Goal: Communication & Community: Answer question/provide support

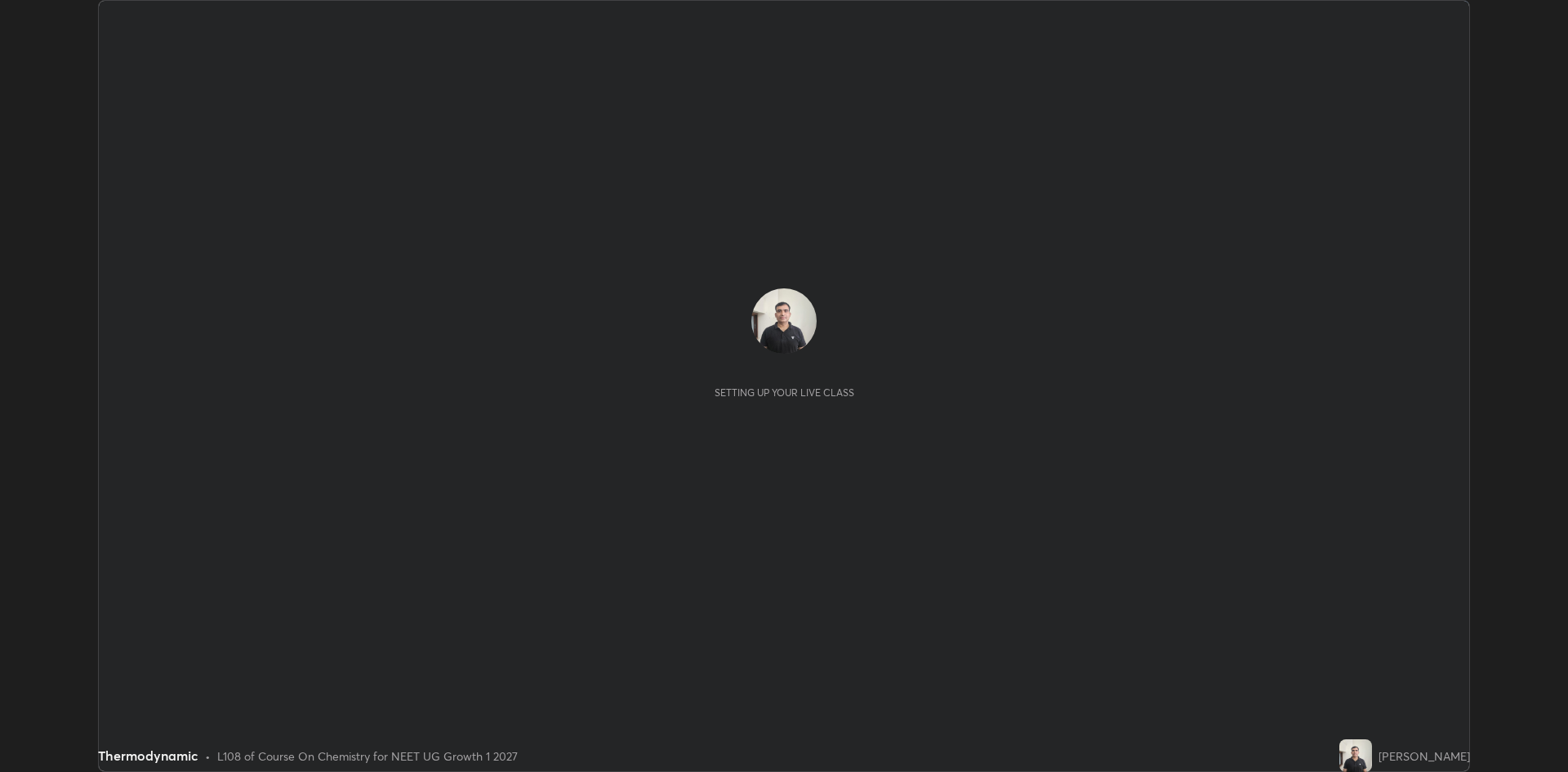
scroll to position [772, 1568]
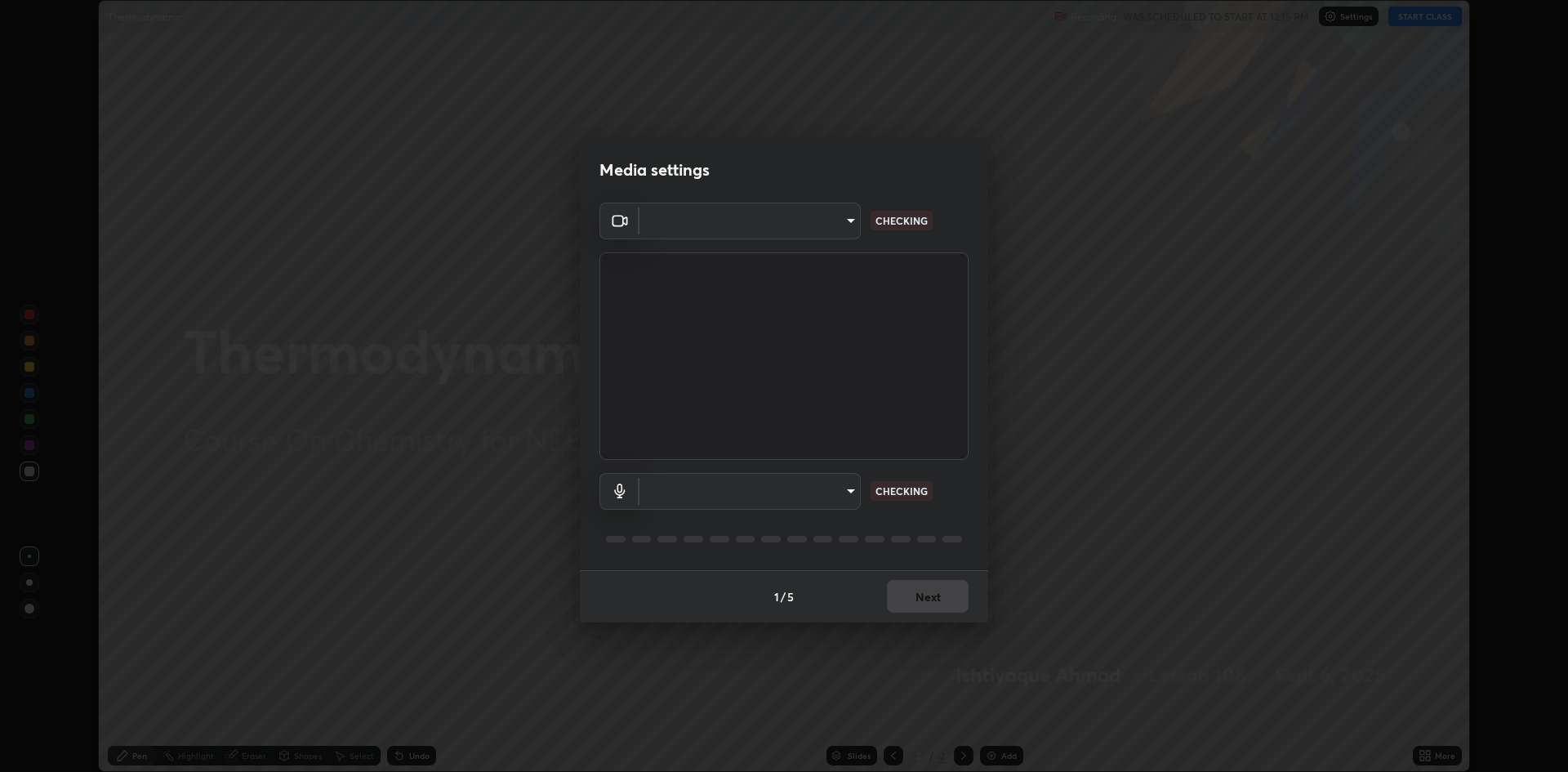
type input "19f5a41891380e342cc2e20ee29c049fd30f447990ccba3fed2dd813324d2085"
click at [851, 496] on body "Erase all Thermodynamic Recording WAS SCHEDULED TO START AT 12:15 PM Settings S…" at bounding box center [784, 386] width 1568 height 772
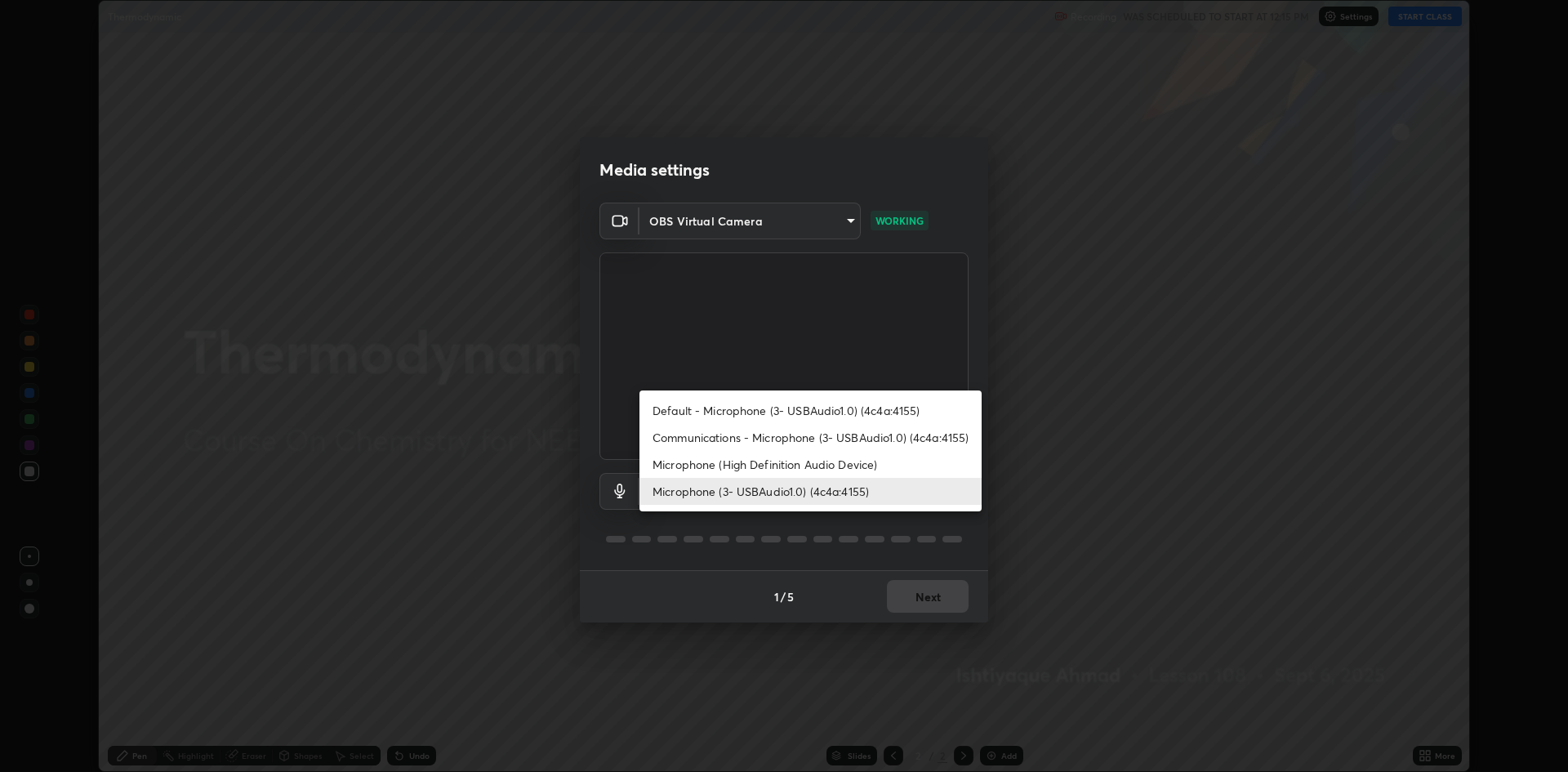
click at [824, 495] on li "Microphone (3- USBAudio1.0) (4c4a:4155)" at bounding box center [810, 490] width 342 height 27
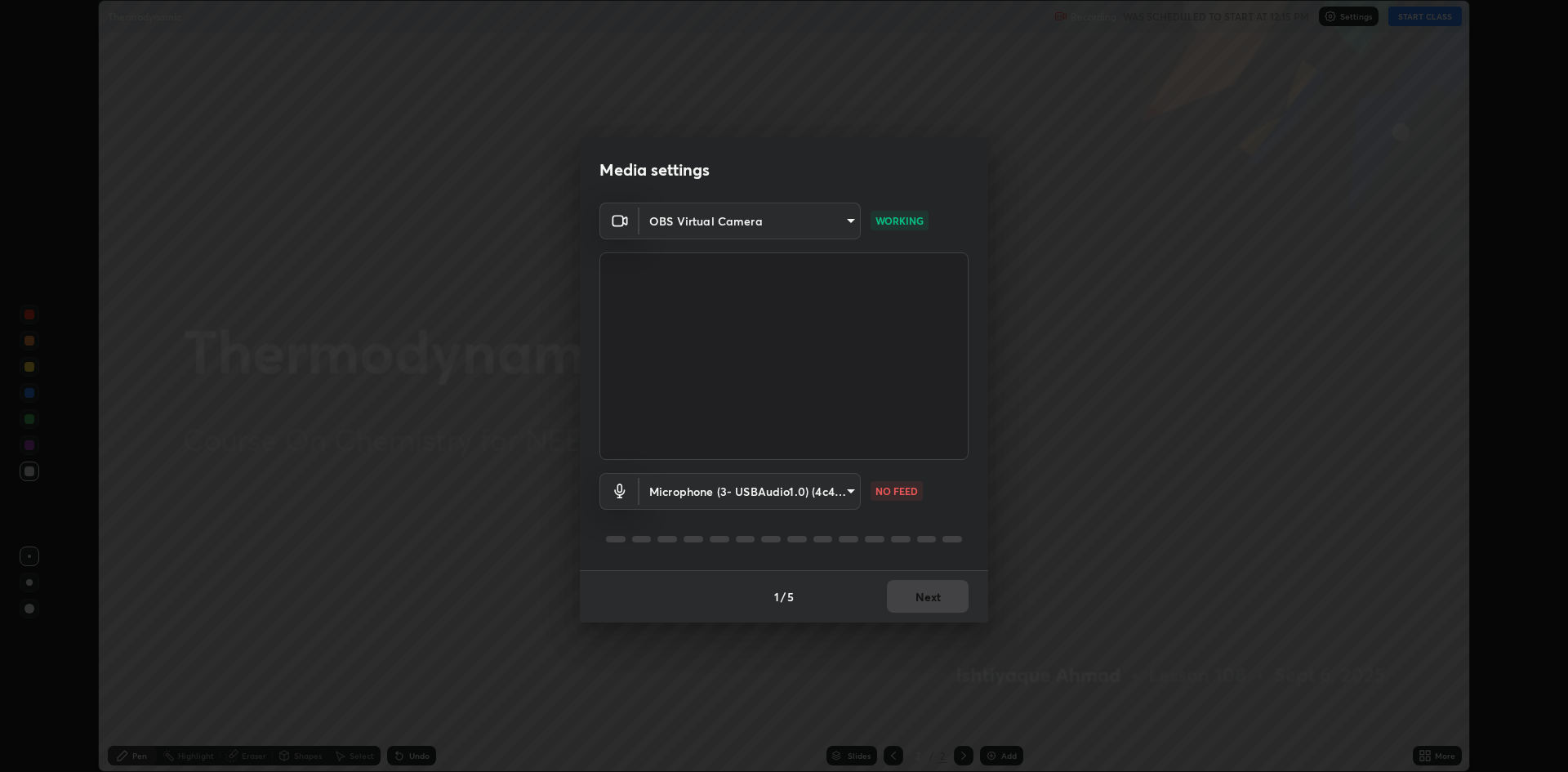
click at [847, 495] on body "Erase all Thermodynamic Recording WAS SCHEDULED TO START AT 12:15 PM Settings S…" at bounding box center [784, 386] width 1568 height 772
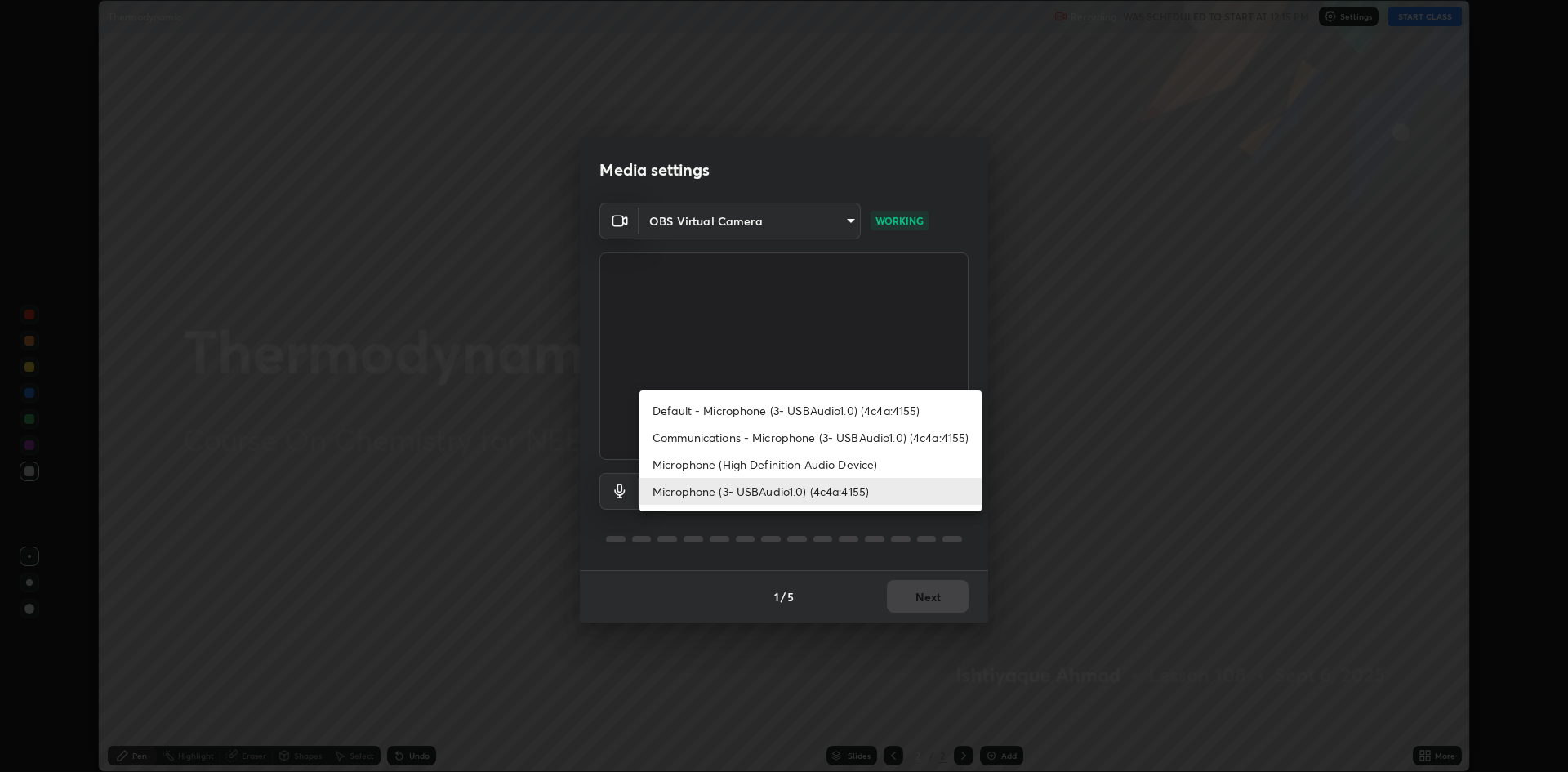
click at [831, 439] on li "Communications - Microphone (3- USBAudio1.0) (4c4a:4155)" at bounding box center [810, 437] width 342 height 27
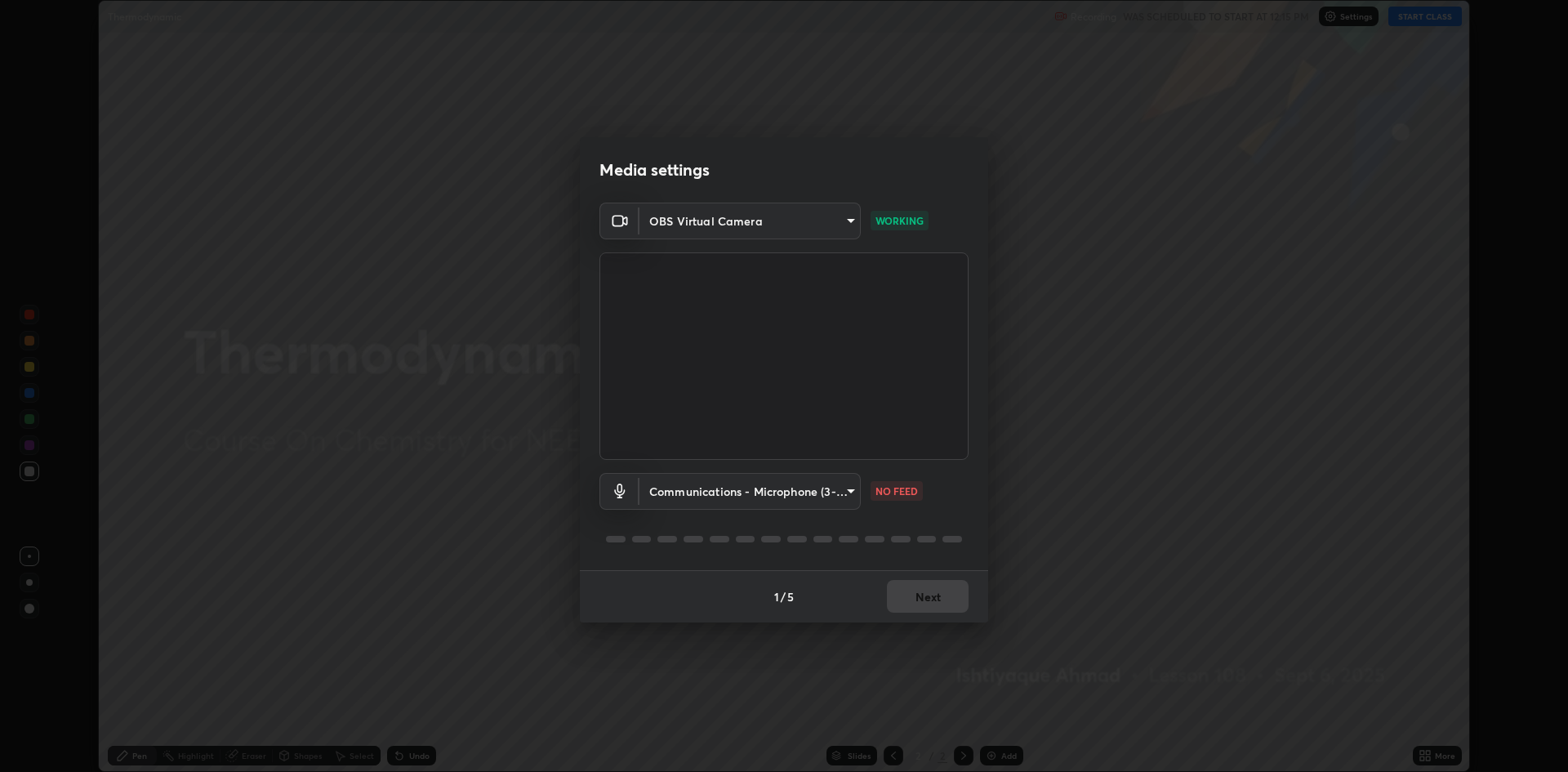
click at [848, 491] on body "Erase all Thermodynamic Recording WAS SCHEDULED TO START AT 12:15 PM Settings S…" at bounding box center [784, 386] width 1568 height 772
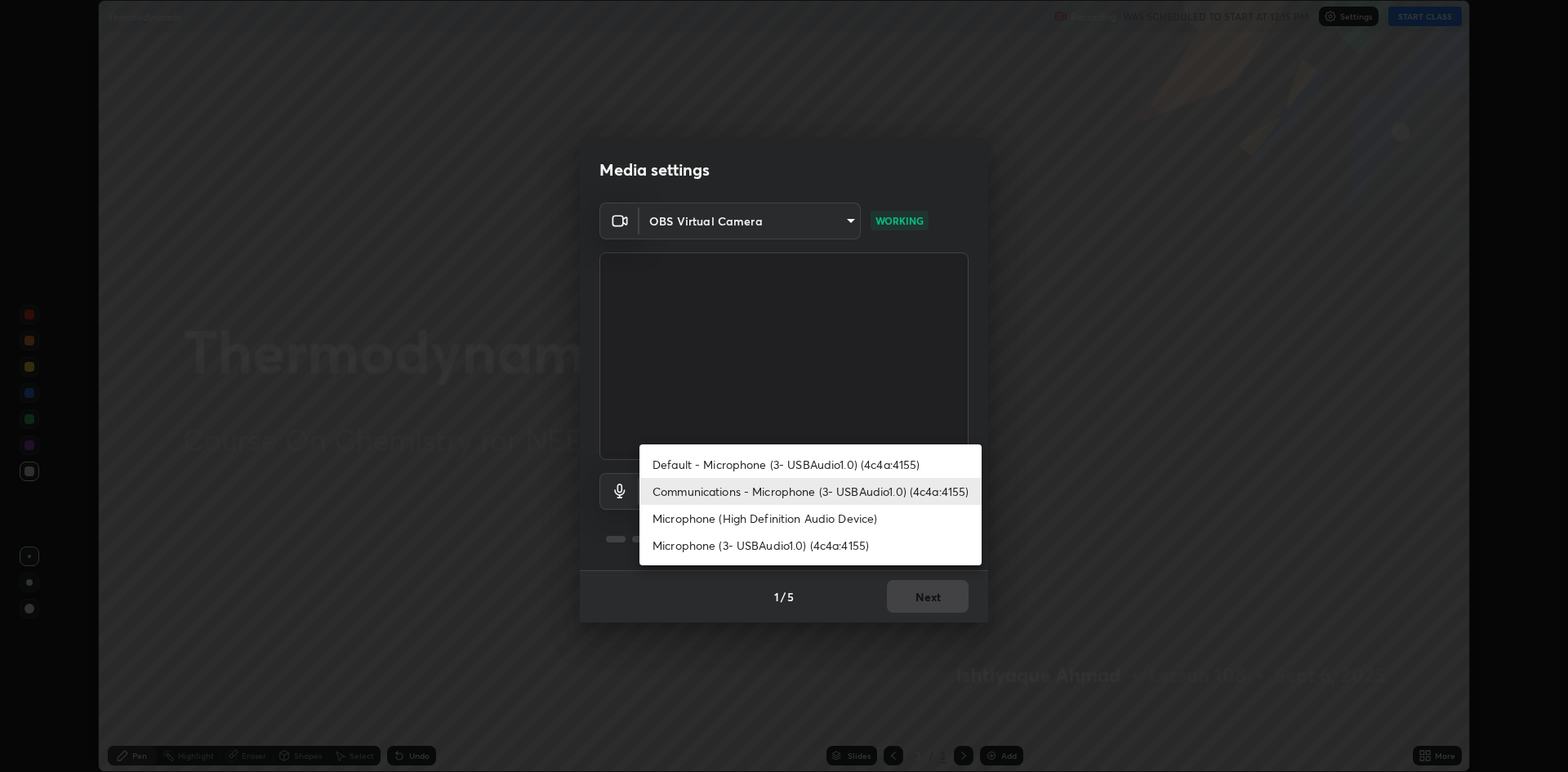
click at [830, 545] on li "Microphone (3- USBAudio1.0) (4c4a:4155)" at bounding box center [810, 545] width 342 height 27
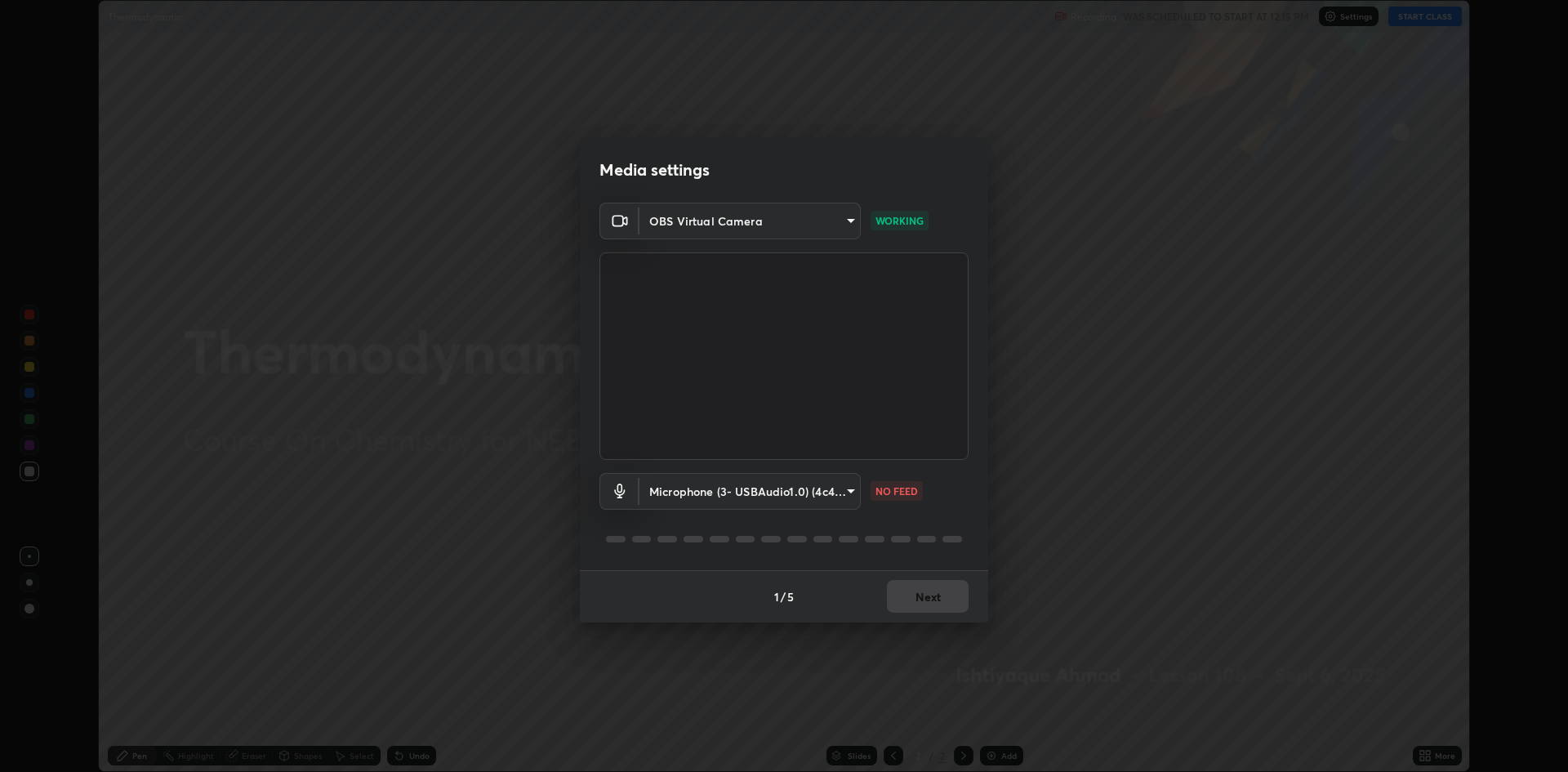
click at [853, 492] on body "Erase all Thermodynamic Recording WAS SCHEDULED TO START AT 12:15 PM Settings S…" at bounding box center [784, 386] width 1568 height 772
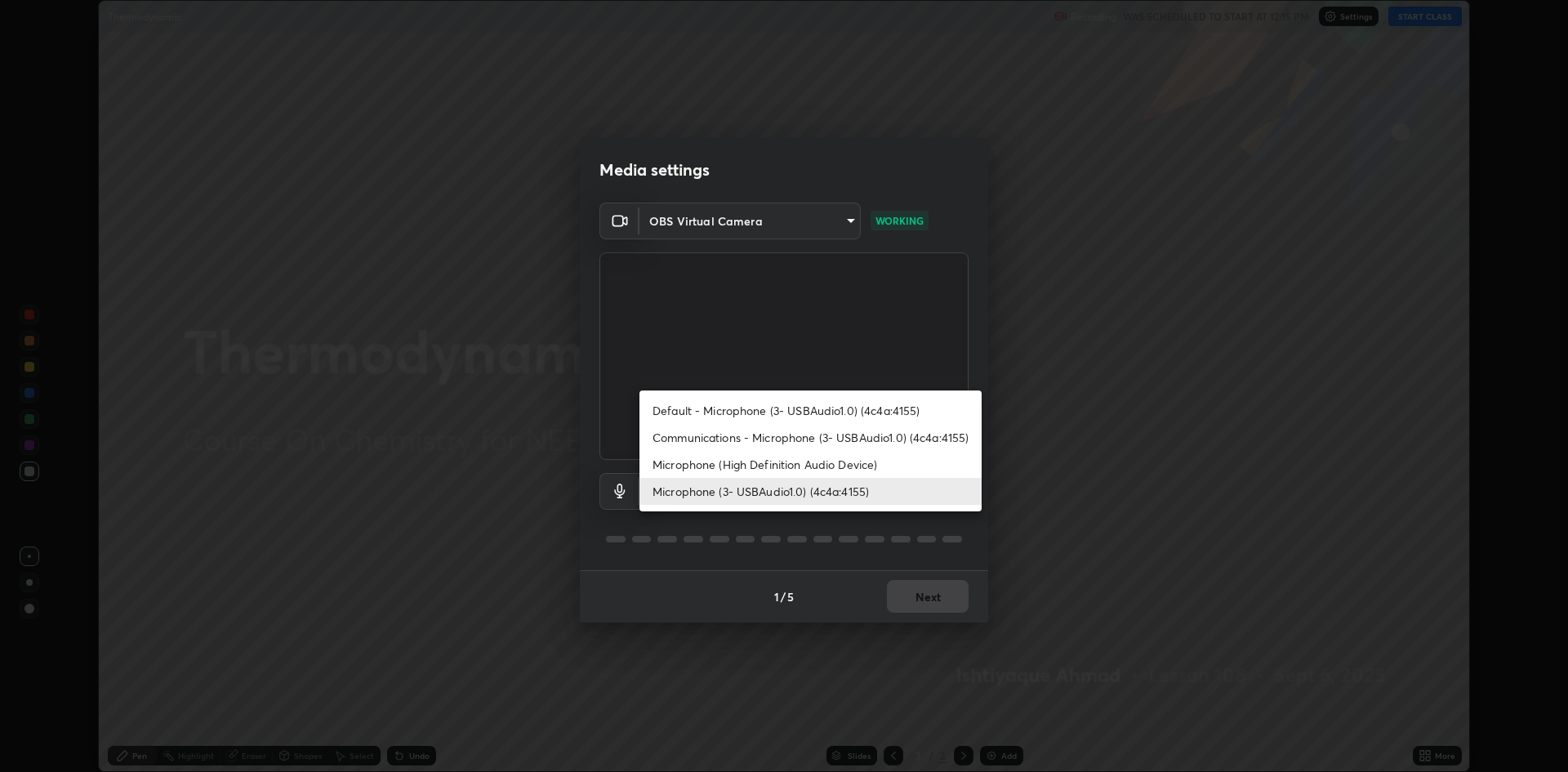
click at [816, 414] on li "Default - Microphone (3- USBAudio1.0) (4c4a:4155)" at bounding box center [810, 410] width 342 height 27
type input "default"
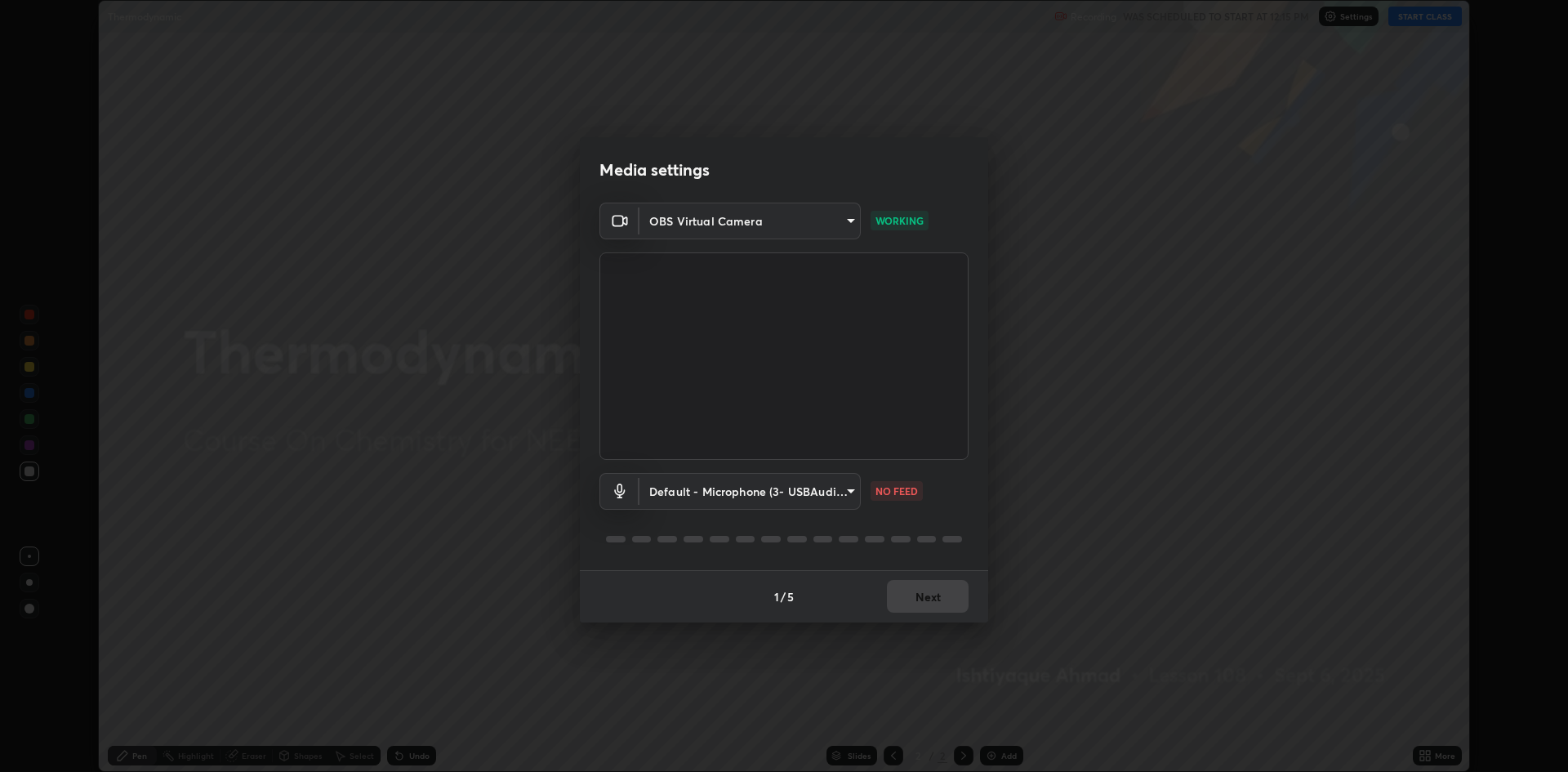
click at [721, 695] on div "Media settings OBS Virtual Camera 19f5a41891380e342cc2e20ee29c049fd30f447990ccb…" at bounding box center [784, 386] width 1568 height 772
click at [716, 699] on div "Media settings OBS Virtual Camera 19f5a41891380e342cc2e20ee29c049fd30f447990ccb…" at bounding box center [784, 386] width 1568 height 772
click at [719, 700] on div "Media settings OBS Virtual Camera 19f5a41891380e342cc2e20ee29c049fd30f447990ccb…" at bounding box center [784, 386] width 1568 height 772
click at [849, 491] on body "Erase all Thermodynamic Recording WAS SCHEDULED TO START AT 12:15 PM Settings S…" at bounding box center [784, 386] width 1568 height 772
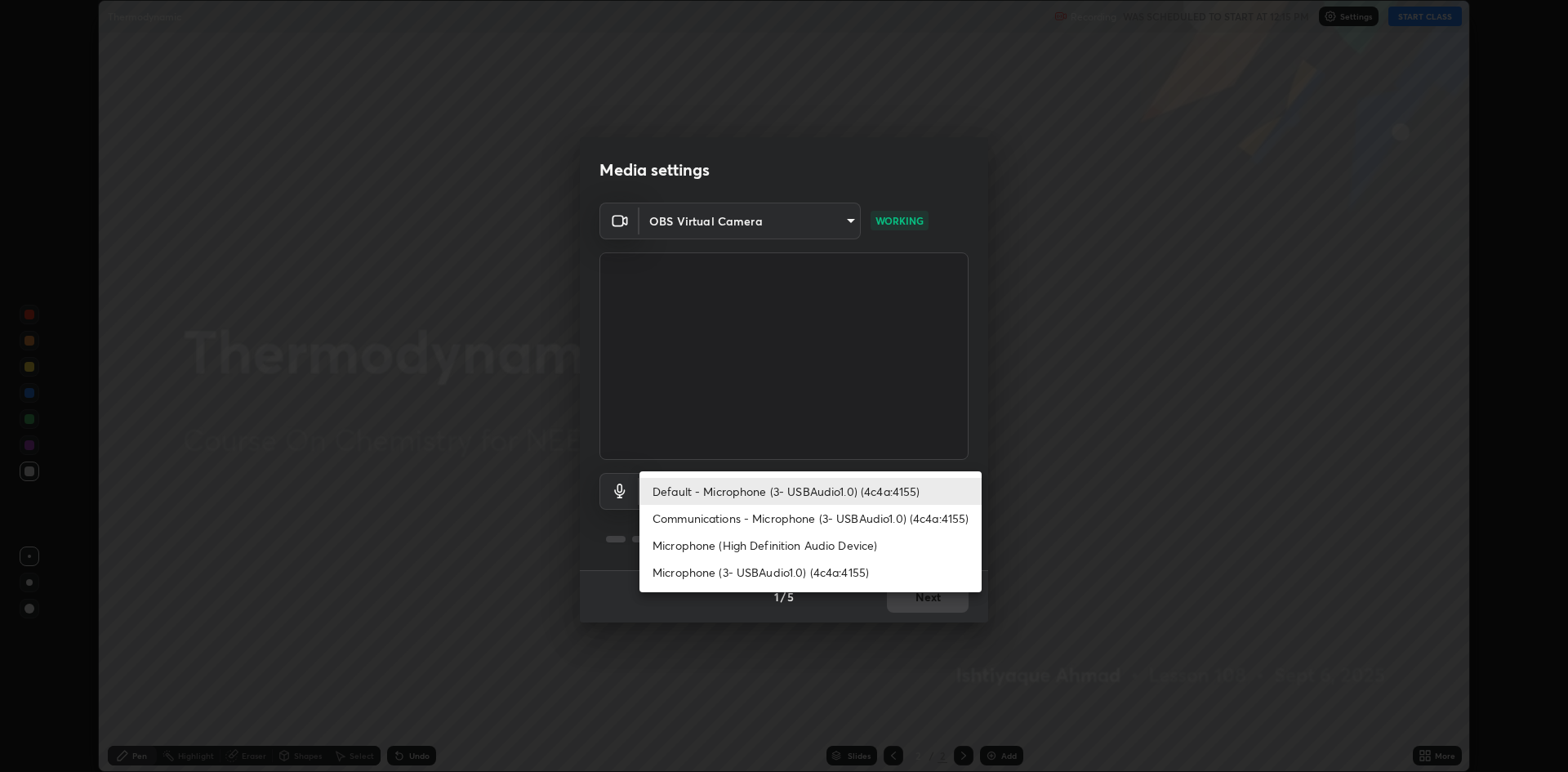
click at [540, 595] on div at bounding box center [784, 386] width 1568 height 772
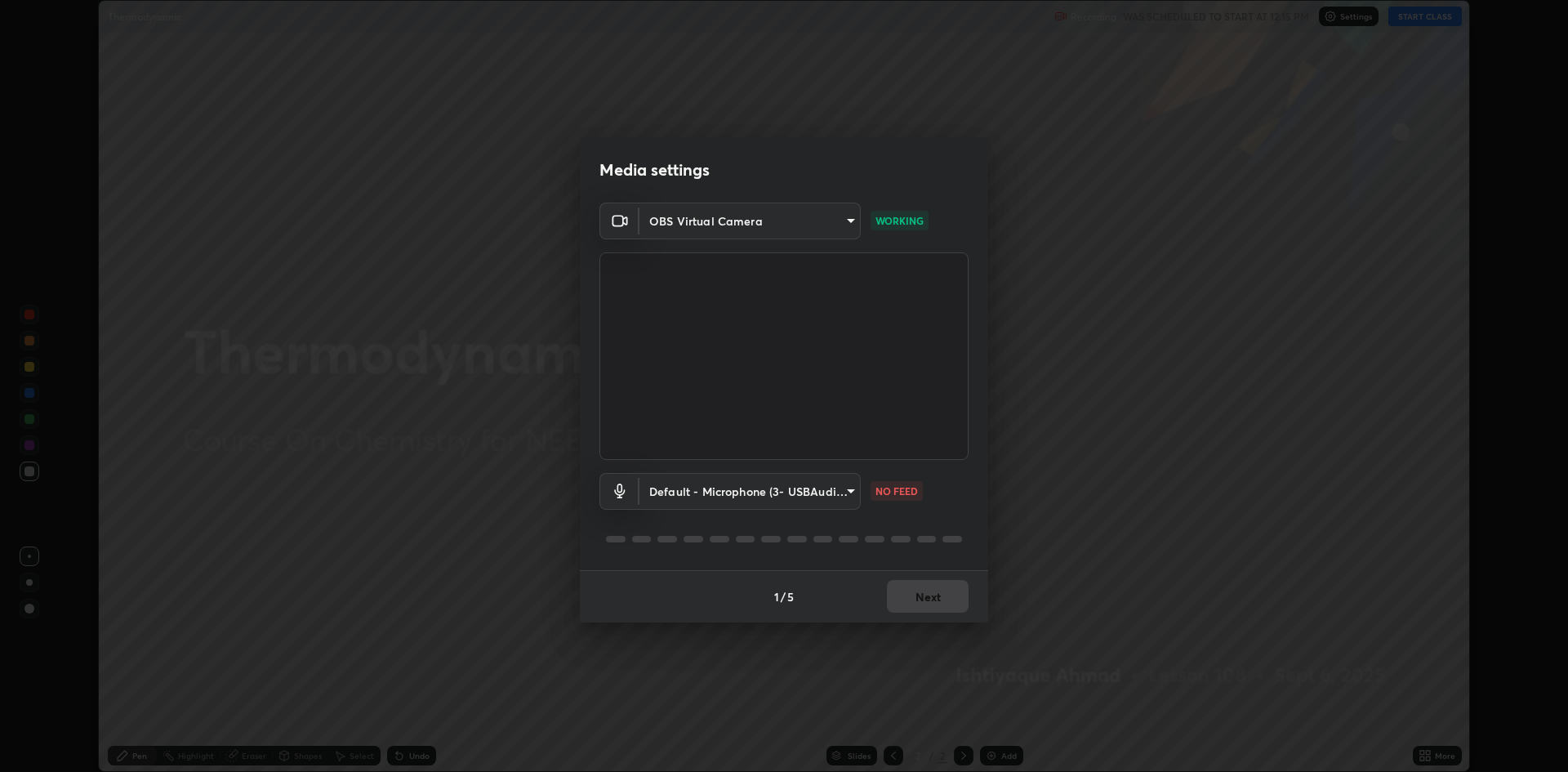
click at [848, 487] on body "Erase all Thermodynamic Recording WAS SCHEDULED TO START AT 12:15 PM Settings S…" at bounding box center [784, 386] width 1568 height 772
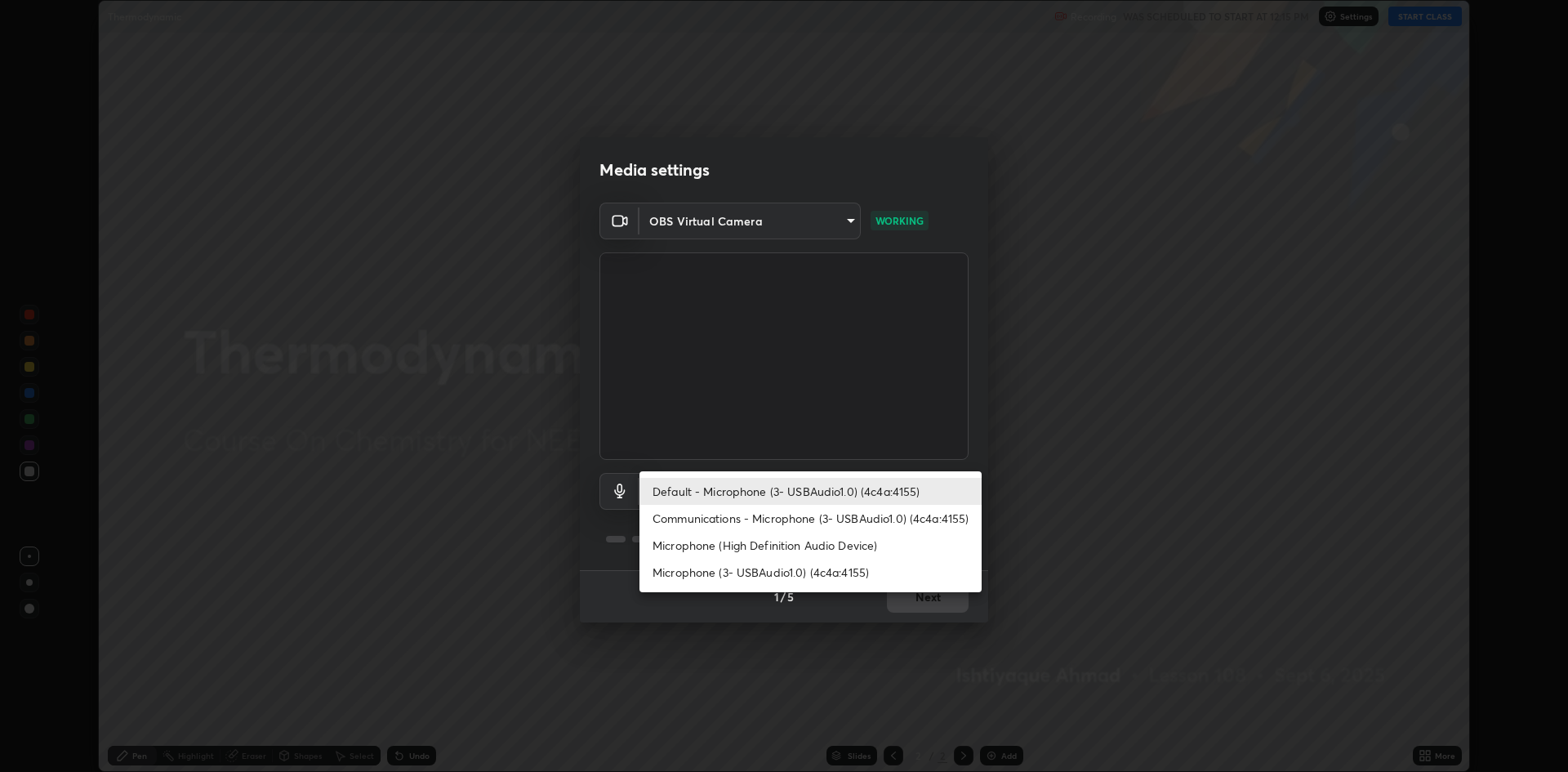
click at [831, 493] on li "Default - Microphone (3- USBAudio1.0) (4c4a:4155)" at bounding box center [810, 490] width 342 height 27
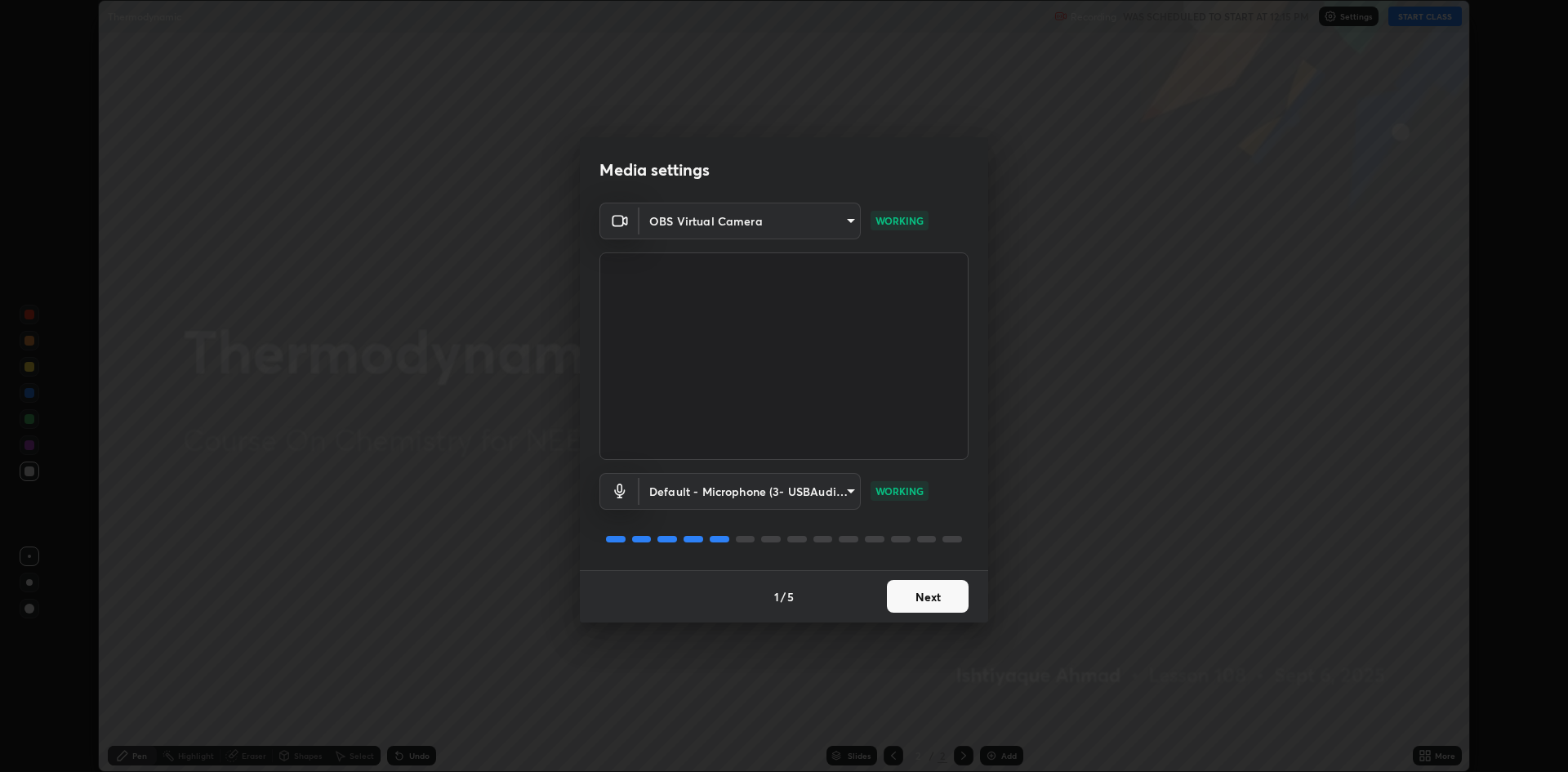
click at [922, 596] on button "Next" at bounding box center [927, 596] width 82 height 33
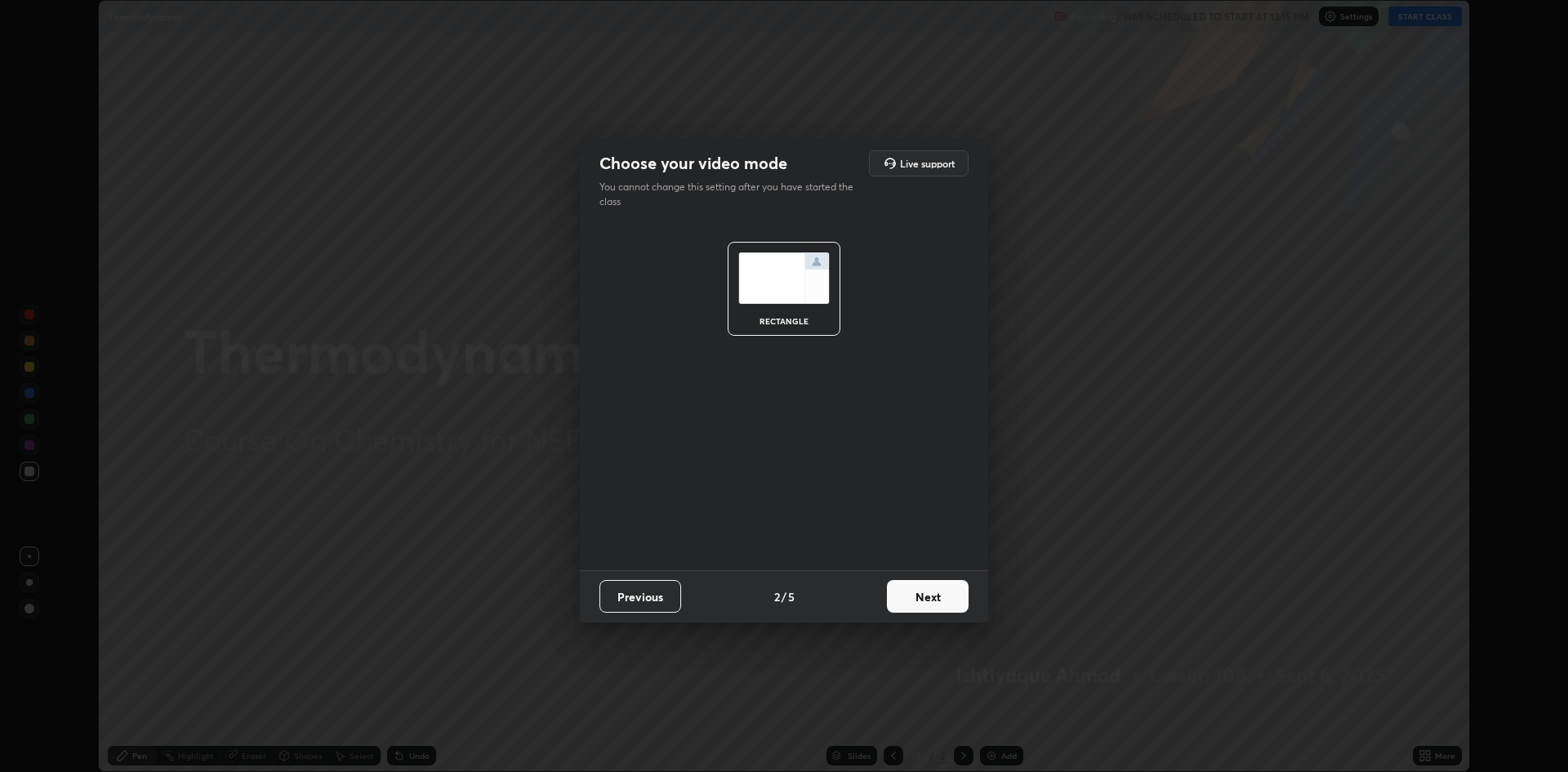
click at [926, 598] on button "Next" at bounding box center [927, 596] width 82 height 33
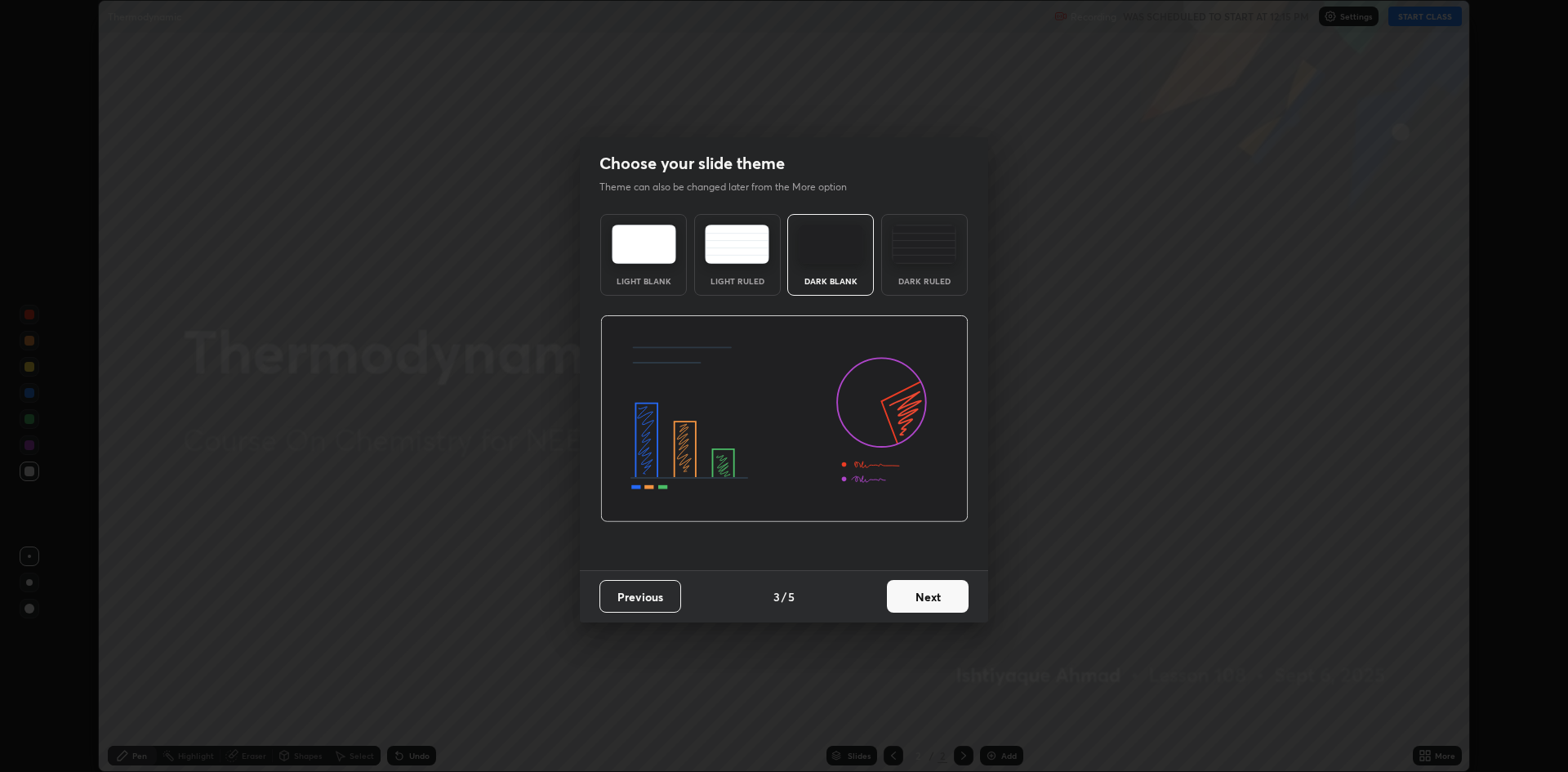
click at [929, 596] on button "Next" at bounding box center [927, 596] width 82 height 33
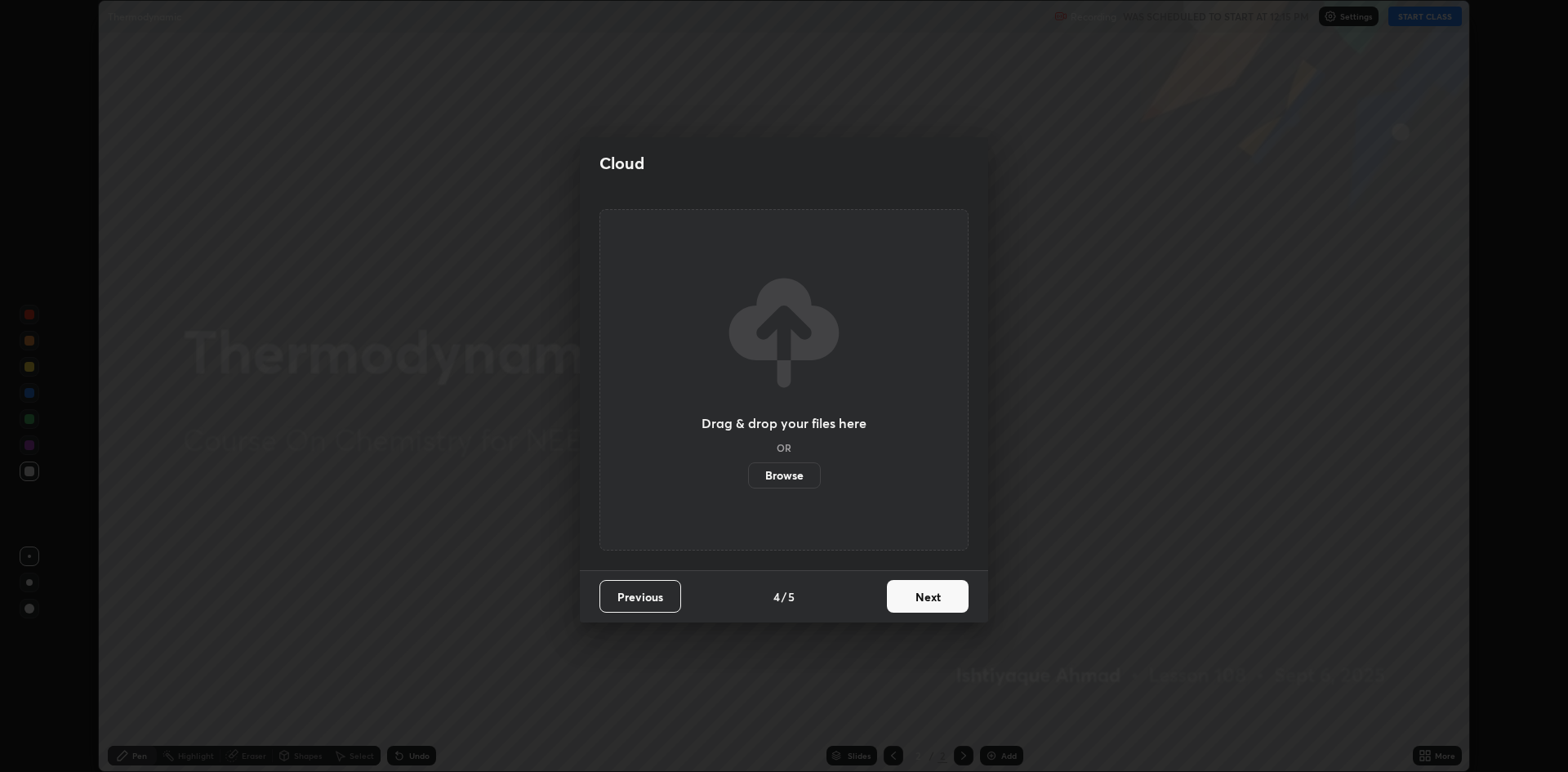
click at [931, 599] on button "Next" at bounding box center [927, 596] width 82 height 33
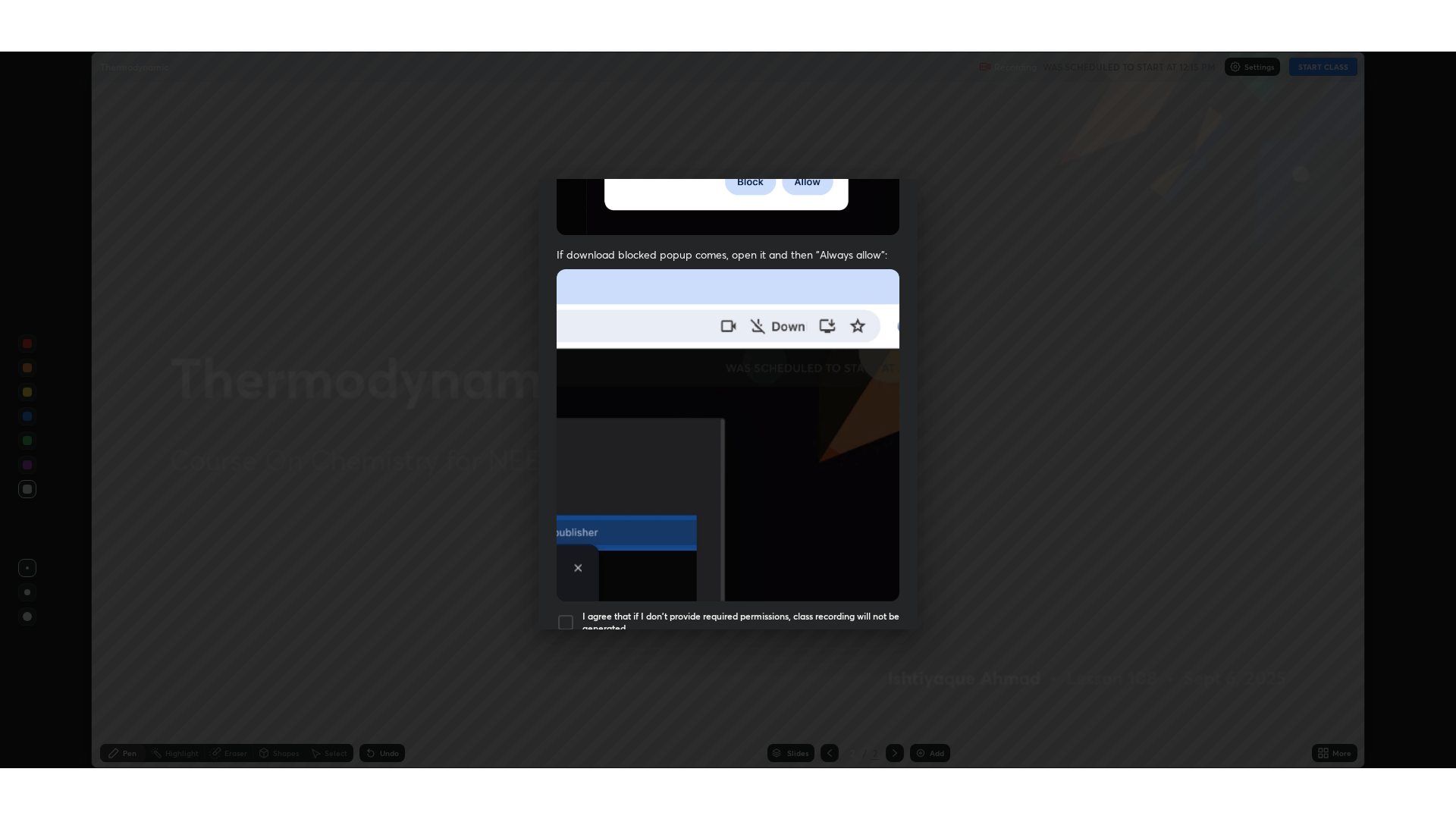
scroll to position [308, 0]
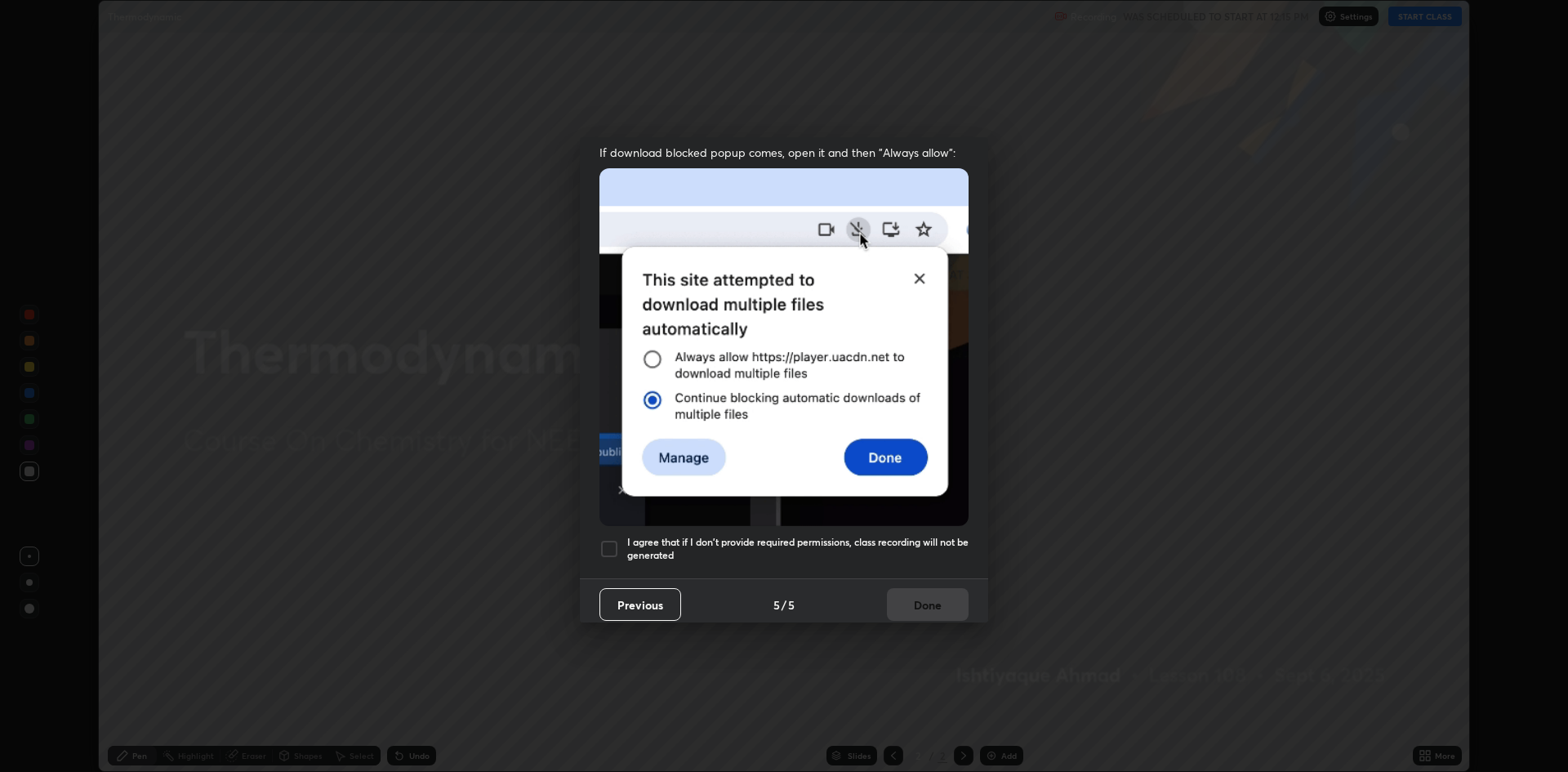
click at [606, 547] on div at bounding box center [609, 549] width 20 height 20
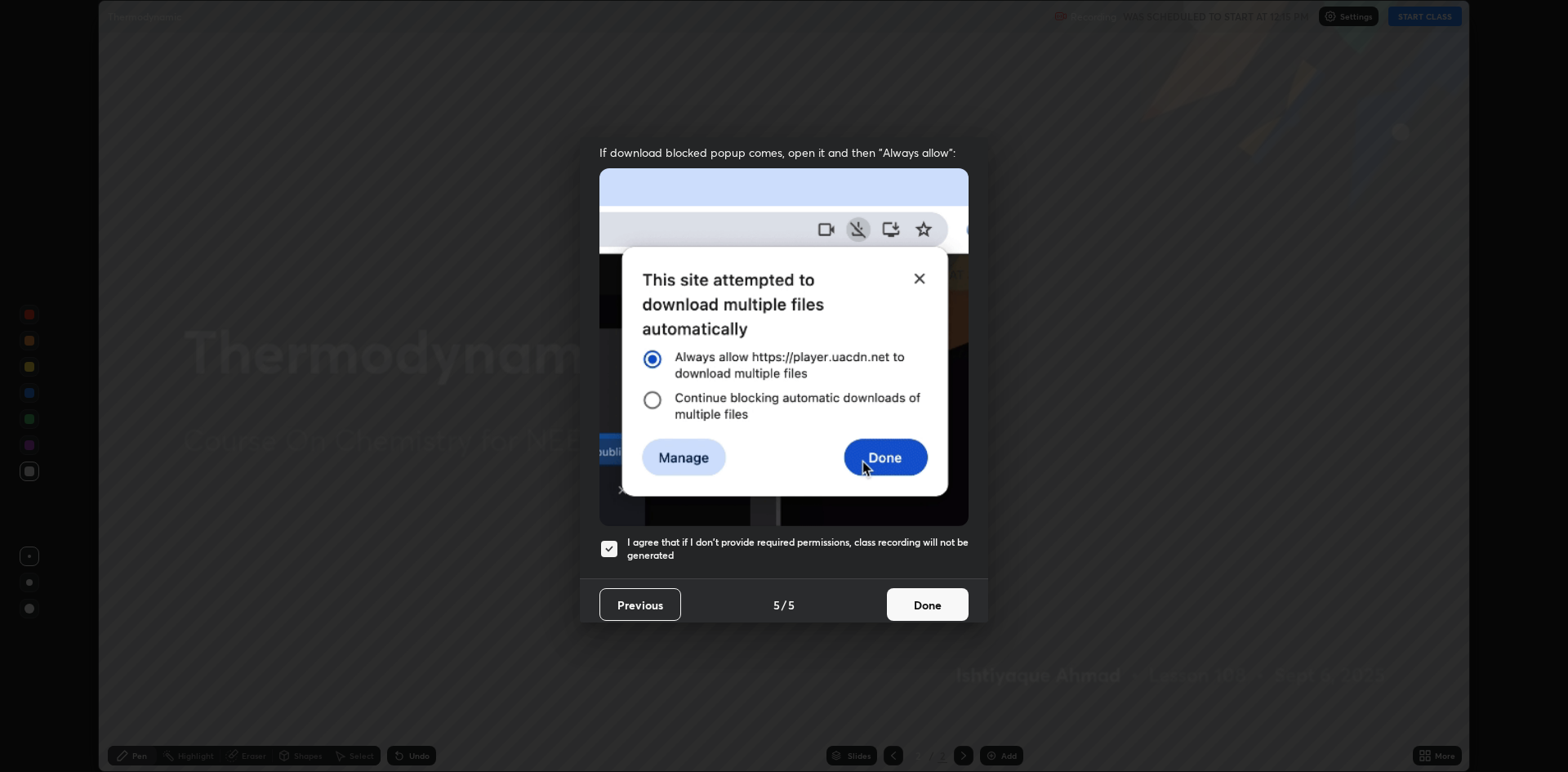
click at [925, 595] on button "Done" at bounding box center [927, 604] width 82 height 33
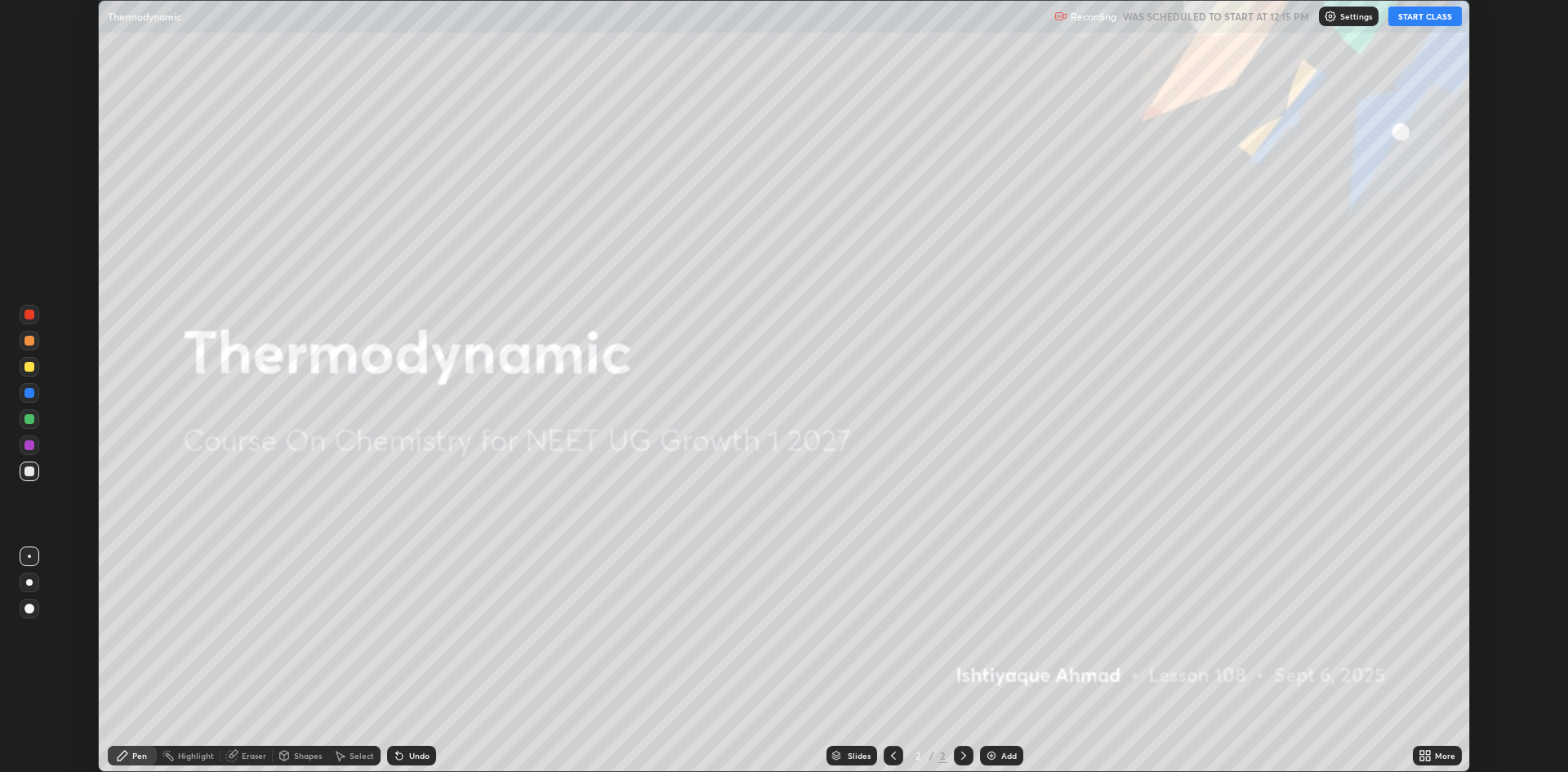
click at [999, 758] on div "Add" at bounding box center [1001, 755] width 43 height 20
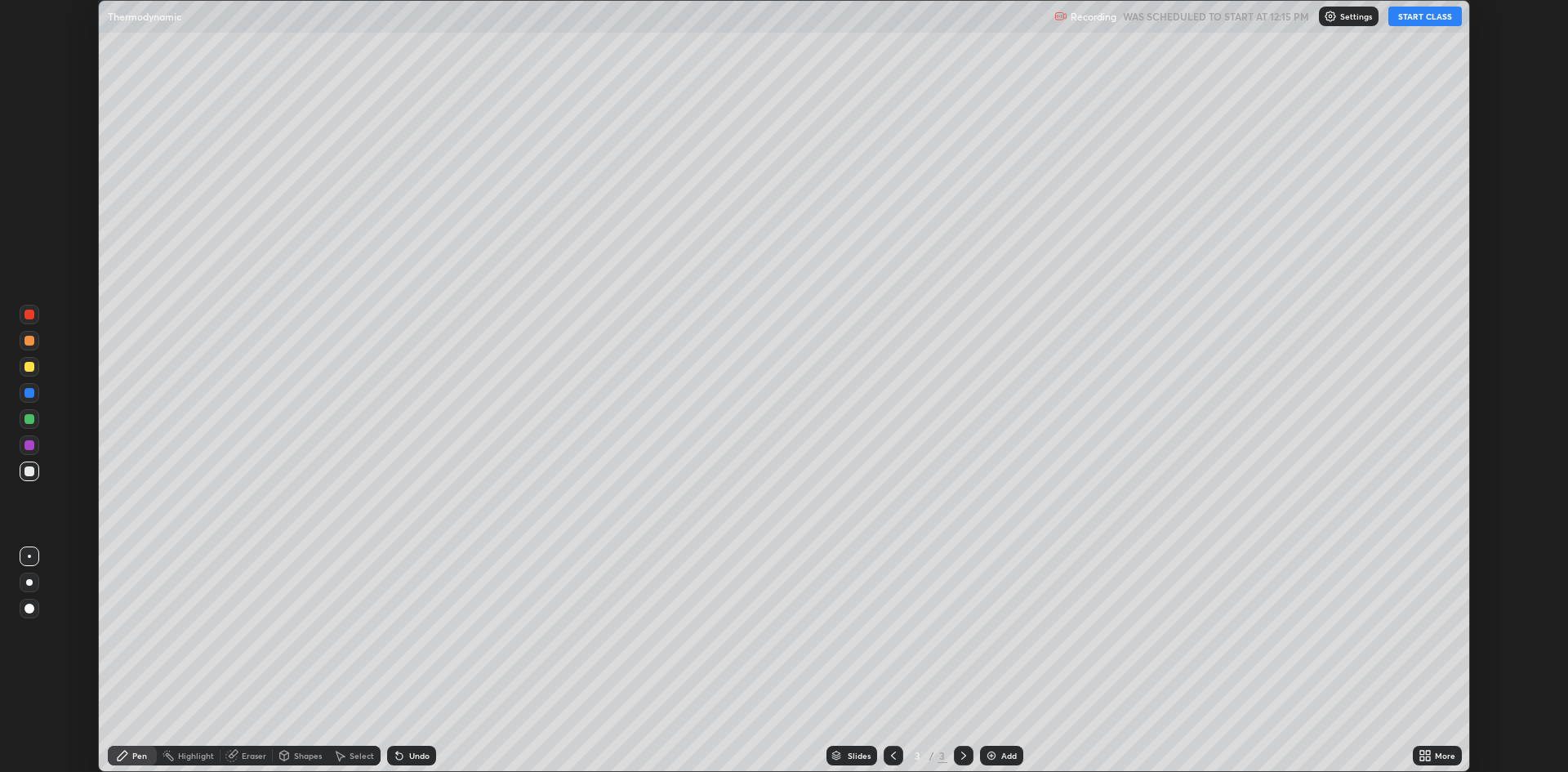
click at [1428, 758] on icon at bounding box center [1428, 758] width 4 height 4
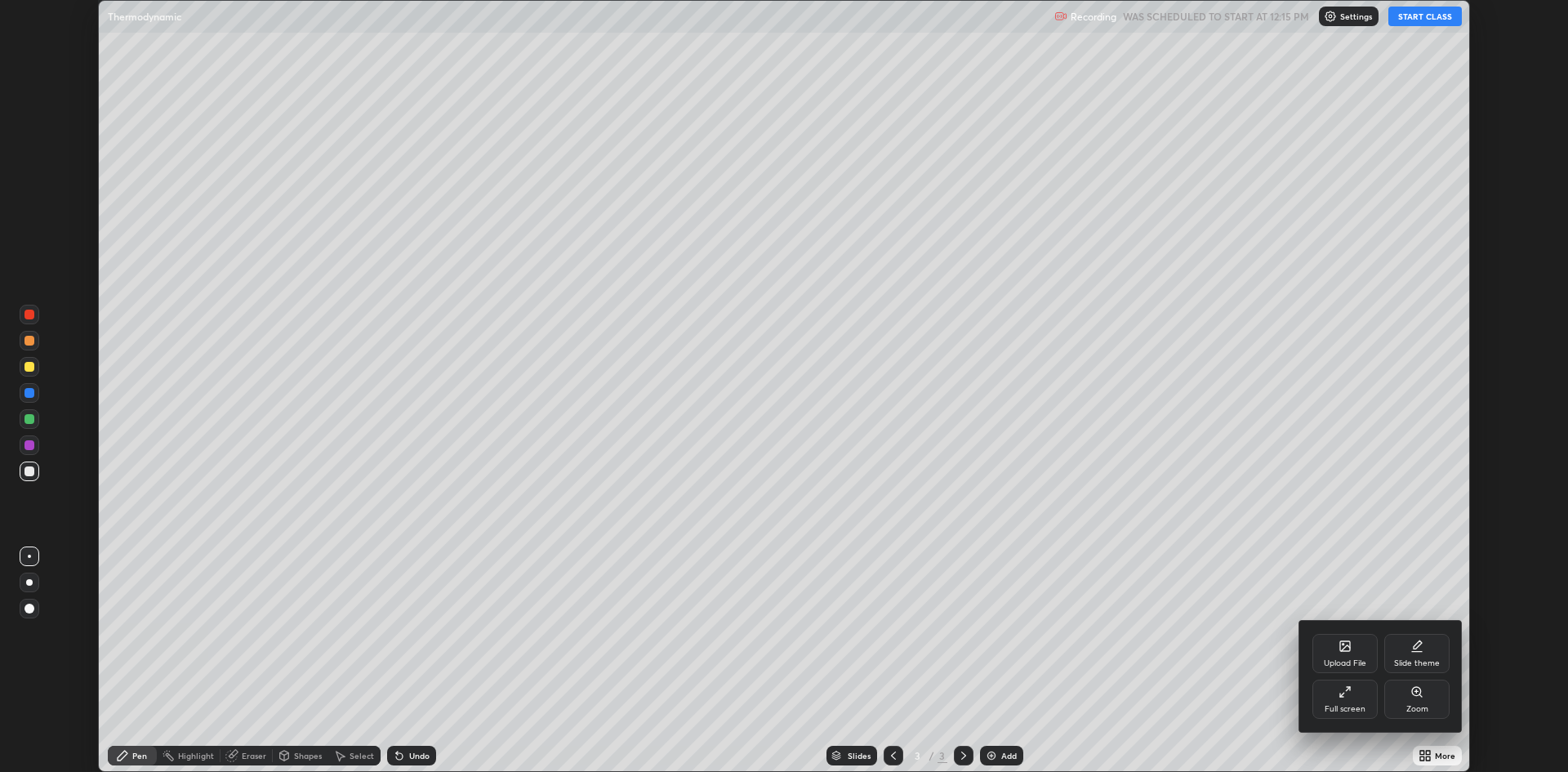
click at [1338, 696] on div "Full screen" at bounding box center [1345, 699] width 65 height 39
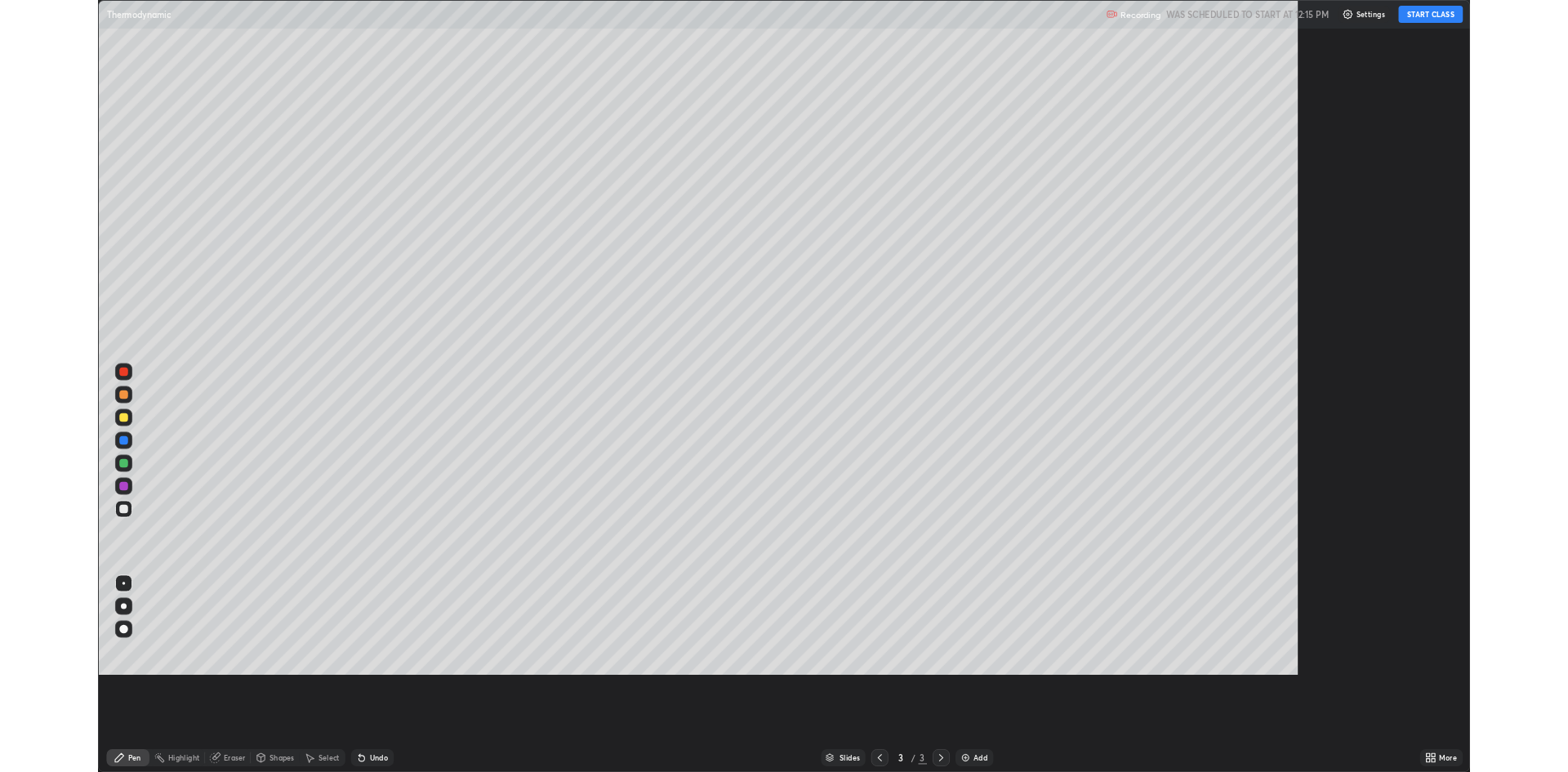
scroll to position [882, 1568]
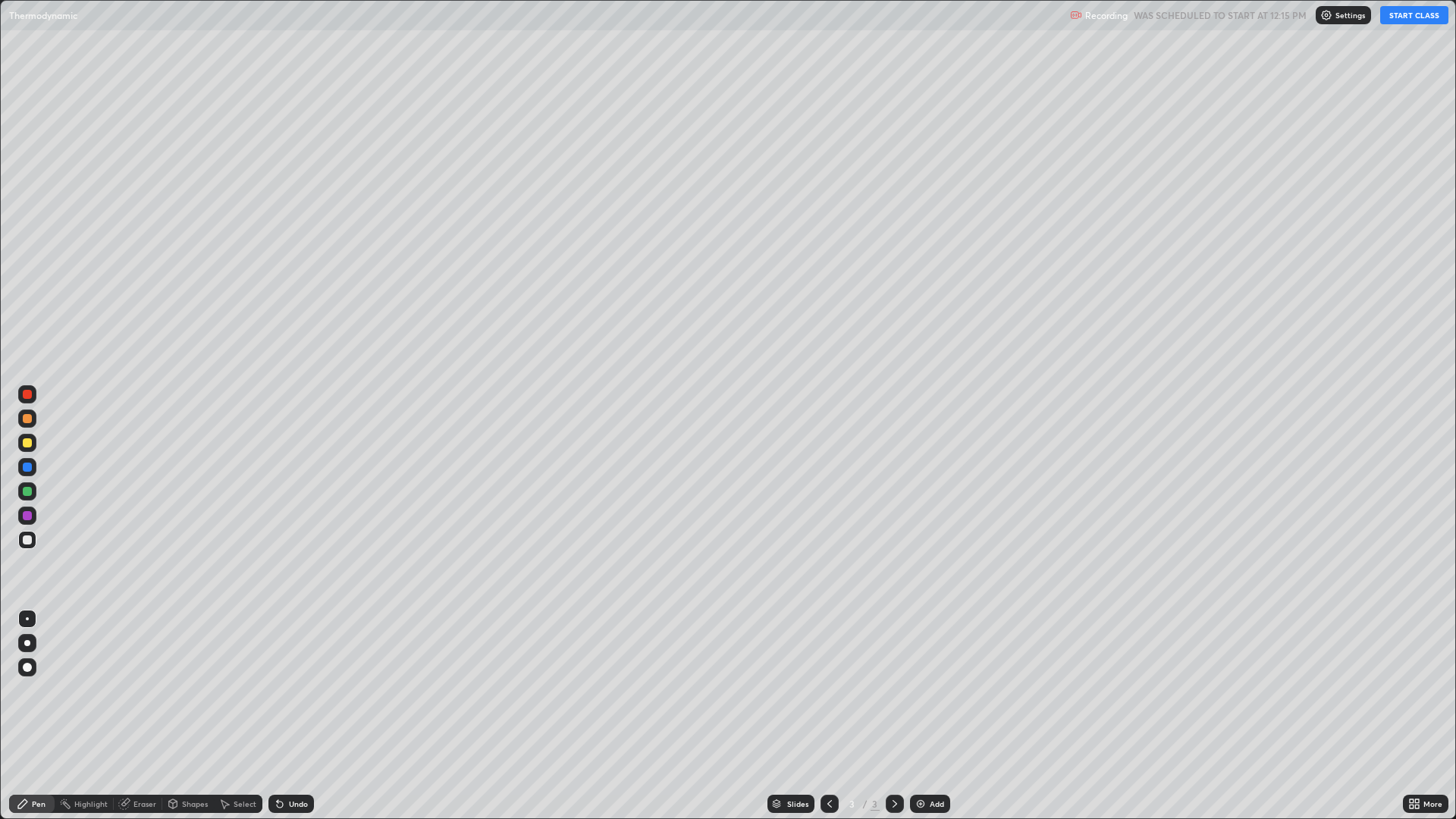
click at [1398, 22] on button "START CLASS" at bounding box center [1414, 15] width 68 height 18
click at [145, 716] on div "Eraser" at bounding box center [145, 803] width 22 height 7
click at [30, 716] on icon at bounding box center [27, 727] width 12 height 12
click at [51, 716] on div "Pen" at bounding box center [31, 803] width 46 height 18
click at [24, 443] on div at bounding box center [26, 442] width 9 height 9
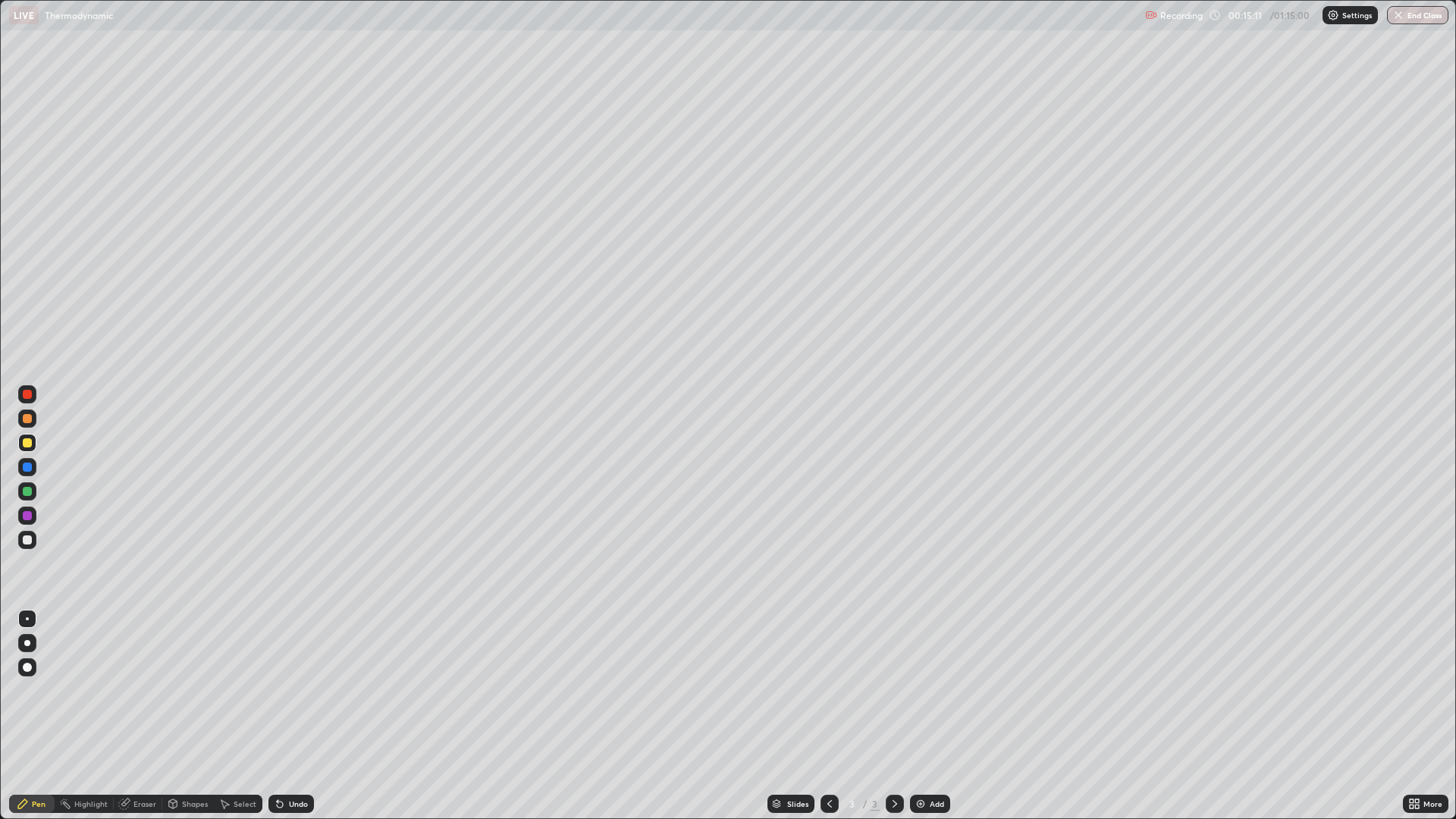
click at [923, 716] on img at bounding box center [920, 803] width 12 height 12
click at [27, 541] on div at bounding box center [26, 539] width 9 height 9
click at [143, 716] on div "Eraser" at bounding box center [145, 803] width 22 height 7
click at [30, 716] on icon at bounding box center [27, 727] width 12 height 12
click at [47, 716] on div "Pen" at bounding box center [31, 803] width 46 height 18
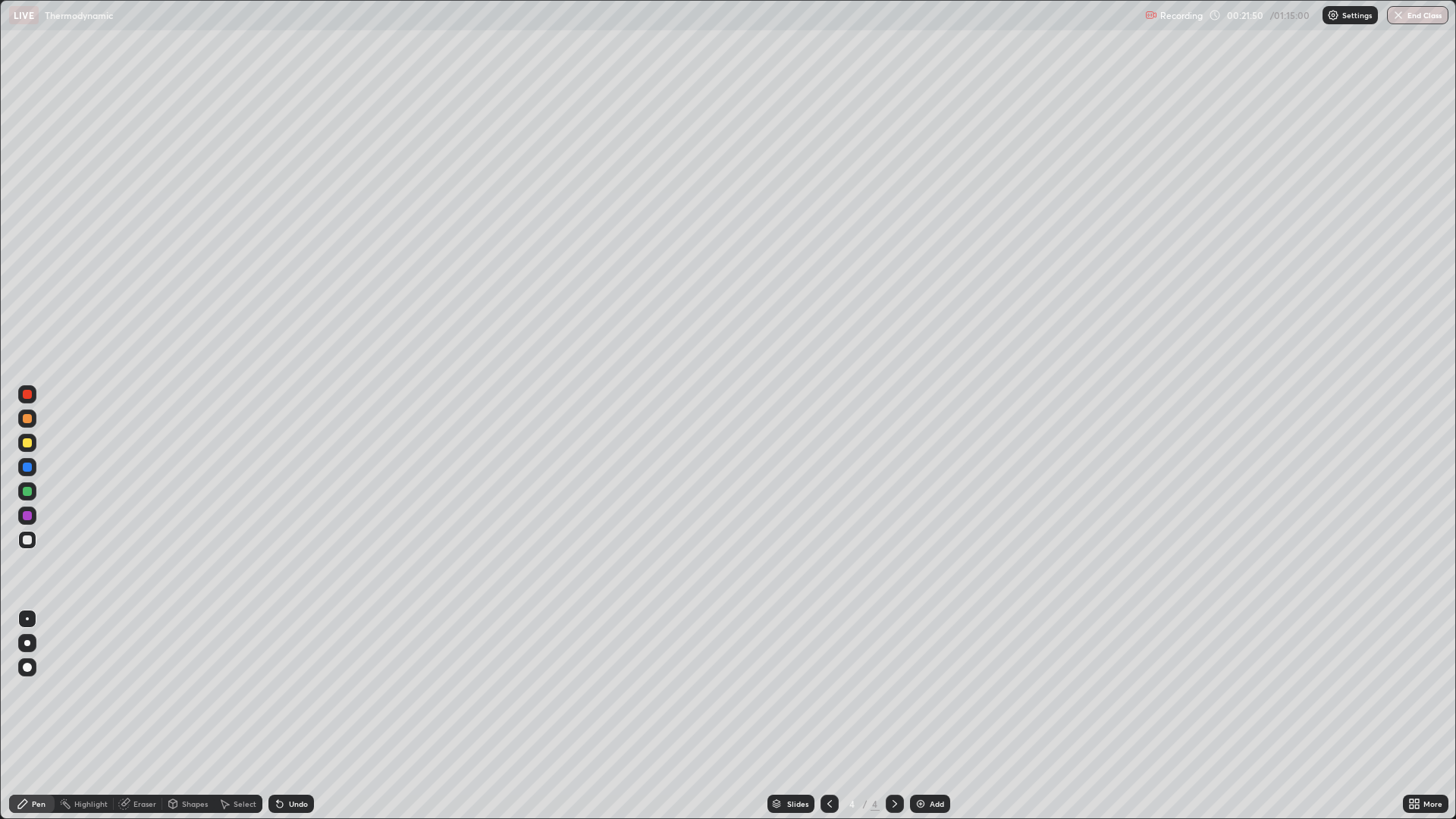
click at [27, 493] on div at bounding box center [26, 491] width 9 height 9
click at [149, 716] on div "Eraser" at bounding box center [145, 803] width 22 height 7
click at [31, 716] on icon at bounding box center [27, 727] width 12 height 12
click at [31, 716] on div "Pen" at bounding box center [31, 803] width 46 height 18
click at [30, 446] on div at bounding box center [26, 442] width 9 height 9
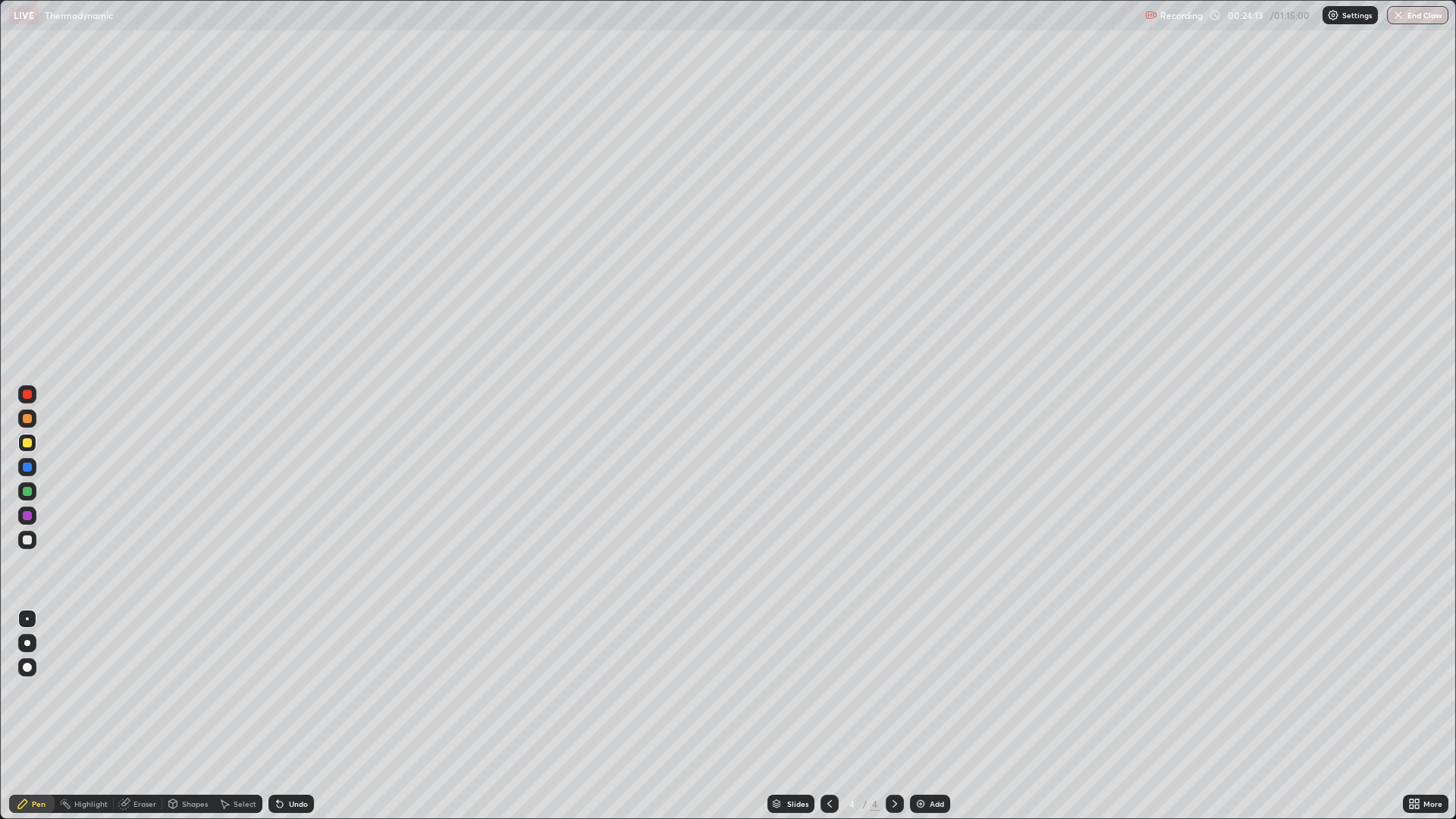
click at [148, 716] on div "Eraser" at bounding box center [145, 803] width 22 height 7
click at [27, 716] on icon at bounding box center [28, 725] width 8 height 7
click at [924, 716] on img at bounding box center [920, 803] width 12 height 12
click at [42, 716] on div "Pen" at bounding box center [38, 803] width 14 height 7
click at [1417, 716] on icon at bounding box center [1417, 801] width 4 height 4
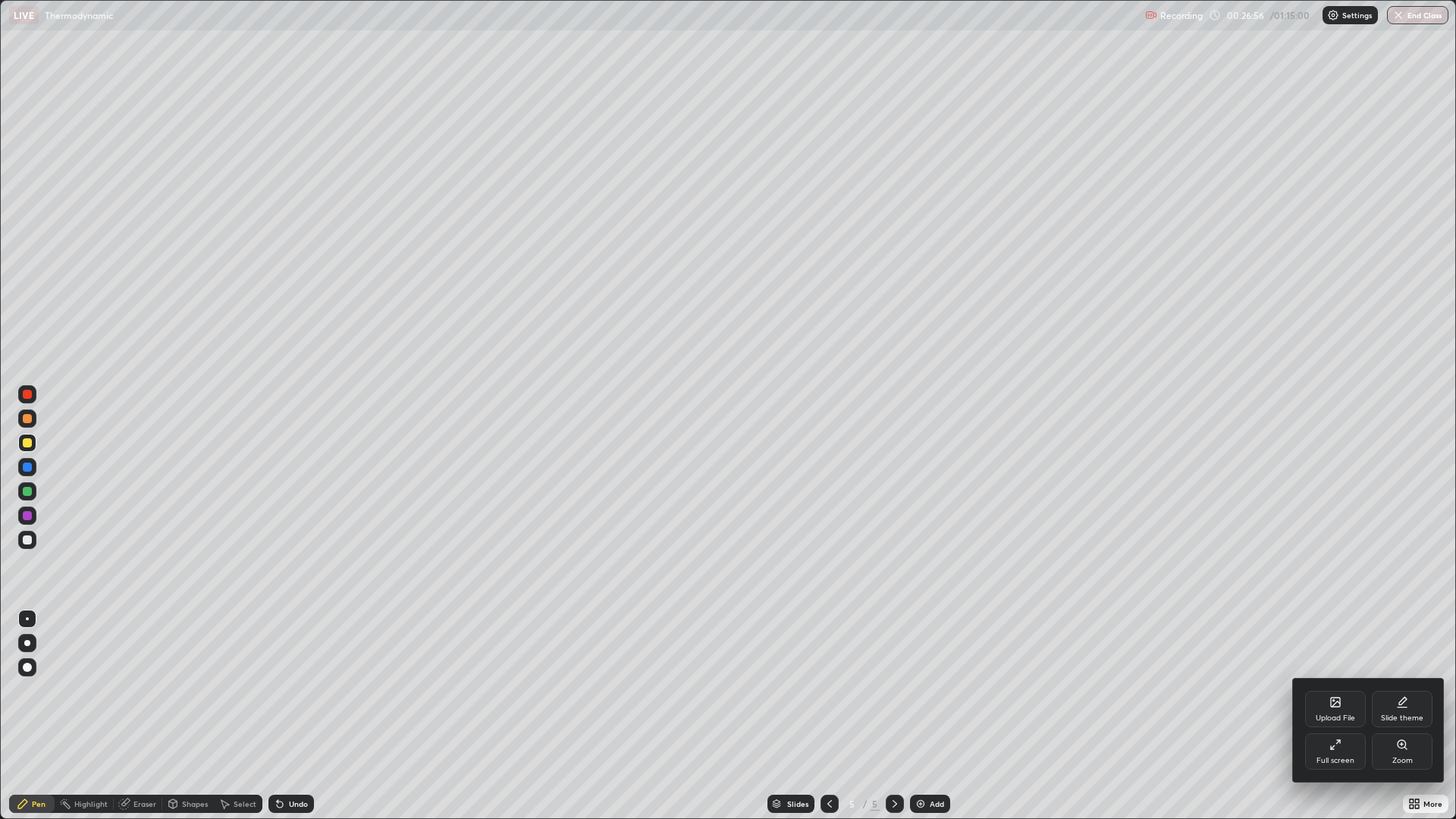
click at [1332, 716] on div "Full screen" at bounding box center [1335, 751] width 61 height 36
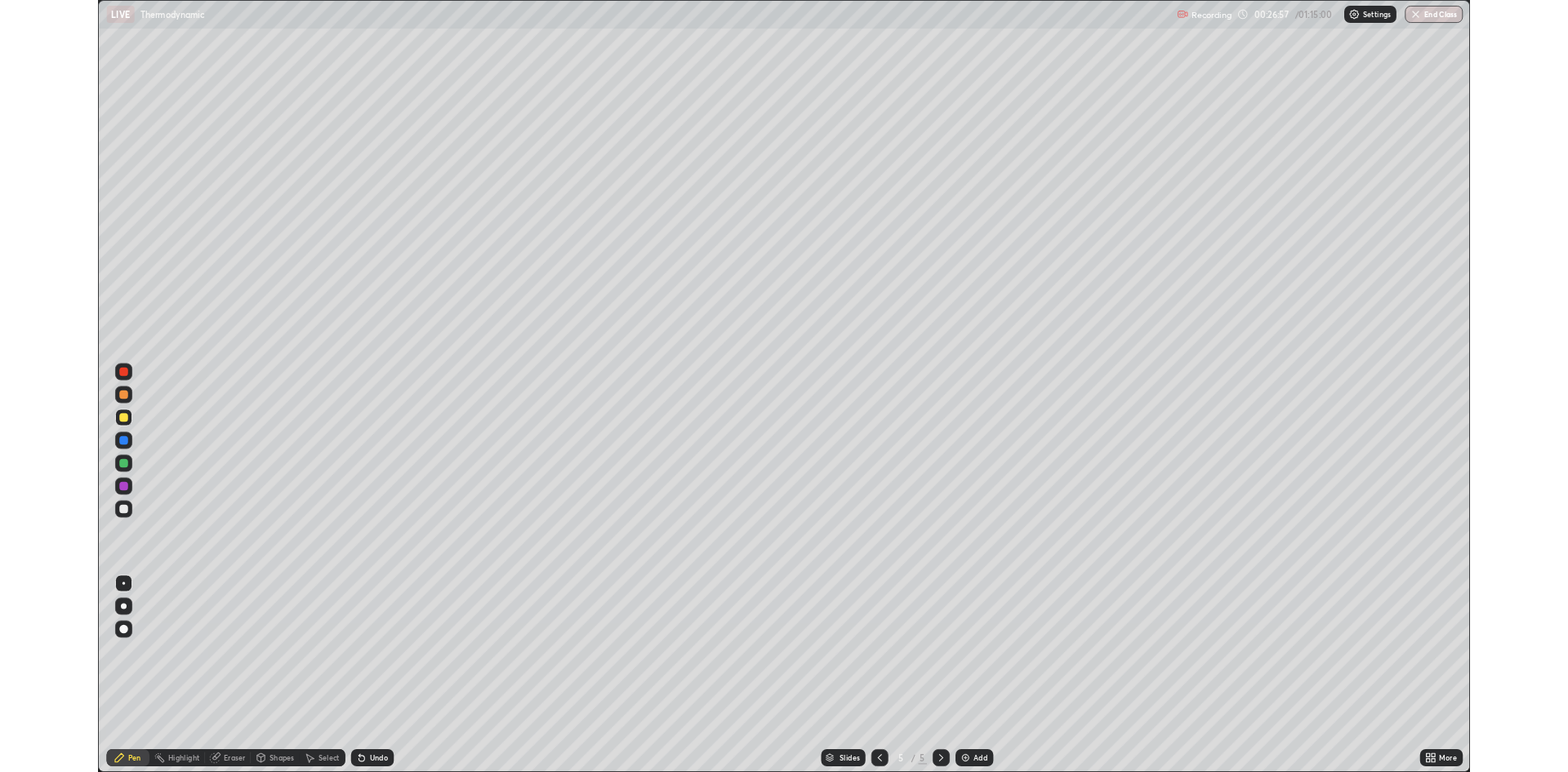
scroll to position [80894, 80091]
